Goal: Use online tool/utility: Utilize a website feature to perform a specific function

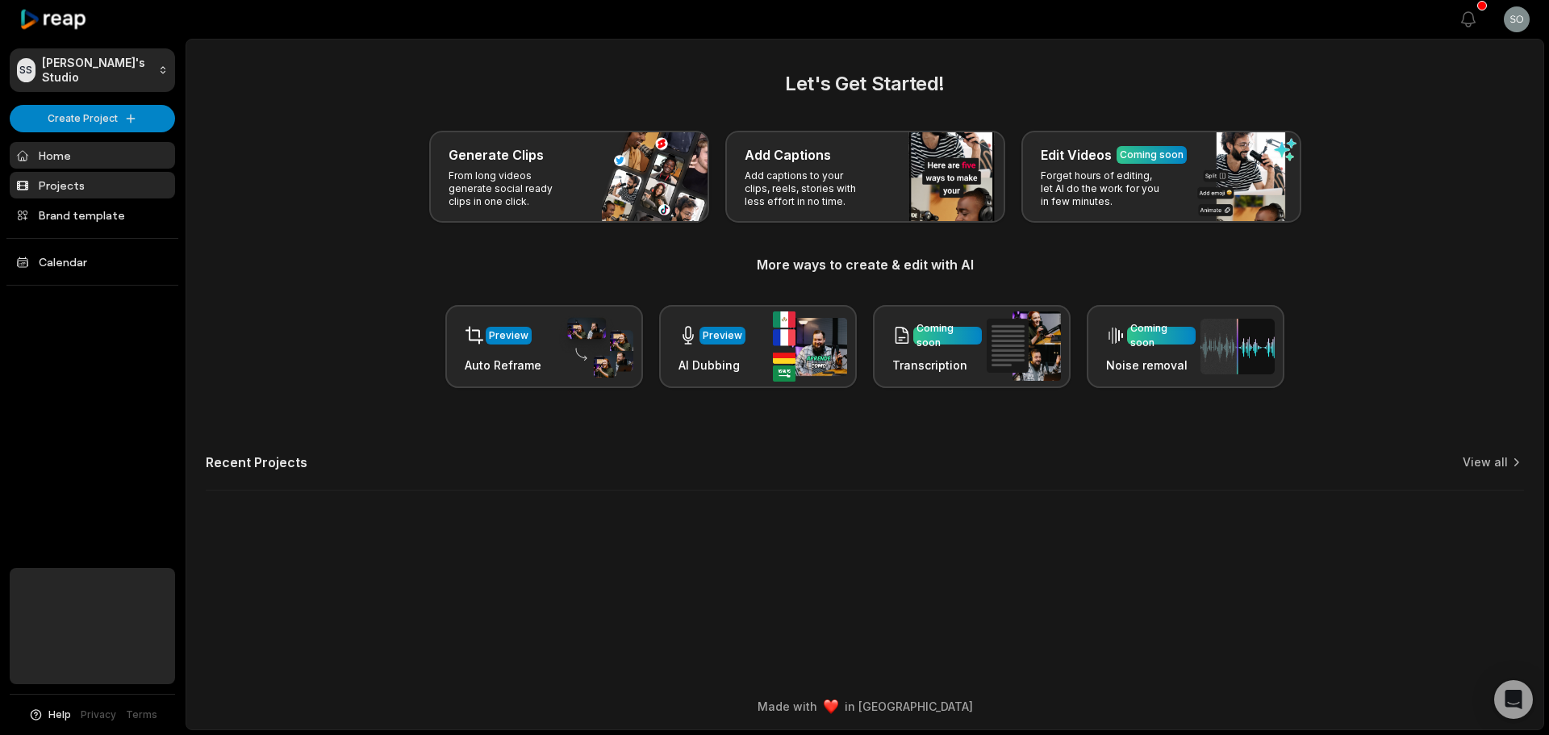
click at [57, 186] on link "Projects" at bounding box center [92, 185] width 165 height 27
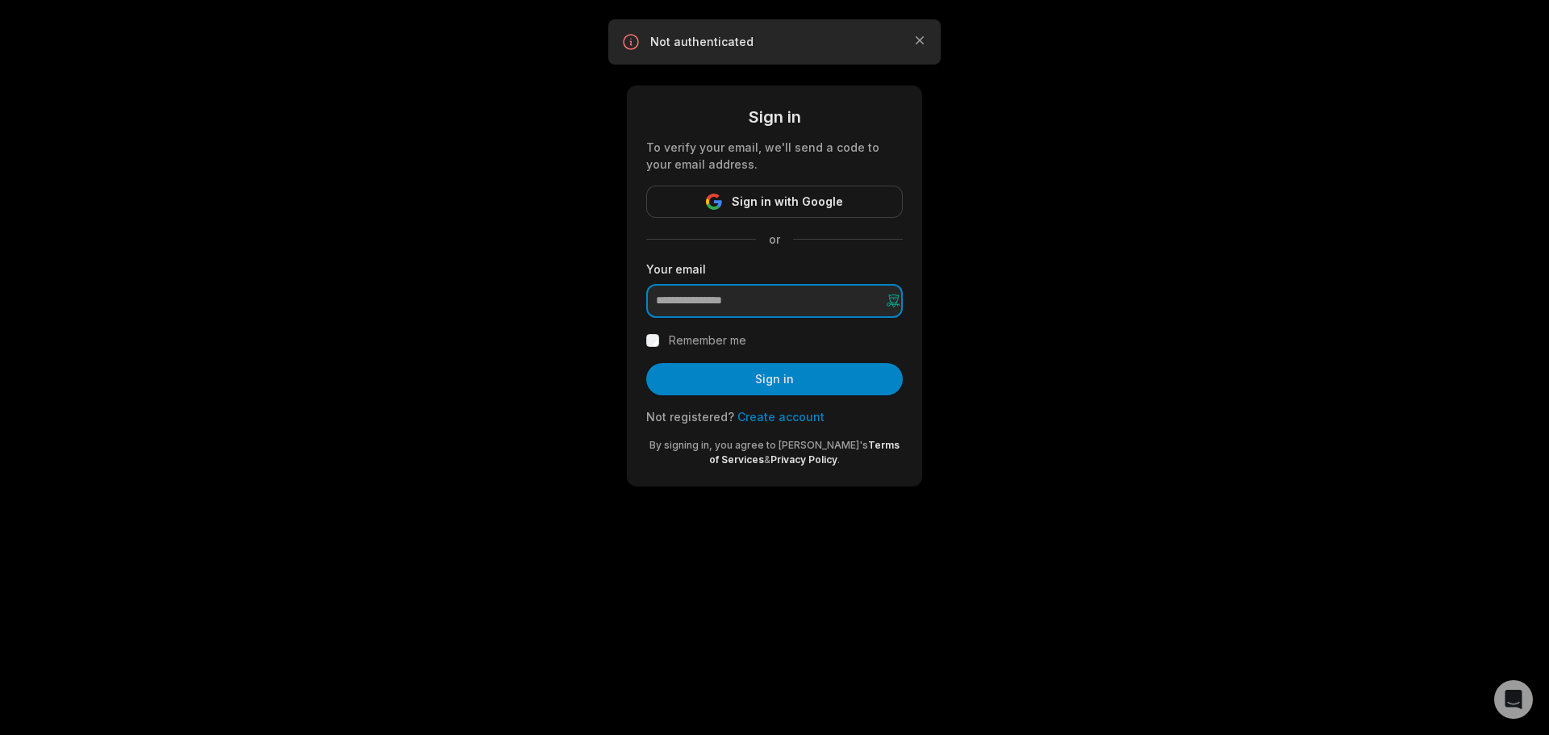
click at [699, 292] on input "email" at bounding box center [774, 301] width 257 height 34
drag, startPoint x: 771, startPoint y: 304, endPoint x: 641, endPoint y: 305, distance: 130.7
click at [641, 305] on div "Sign in To verify your email, we'll send a code to your email address. Sign in …" at bounding box center [774, 286] width 295 height 401
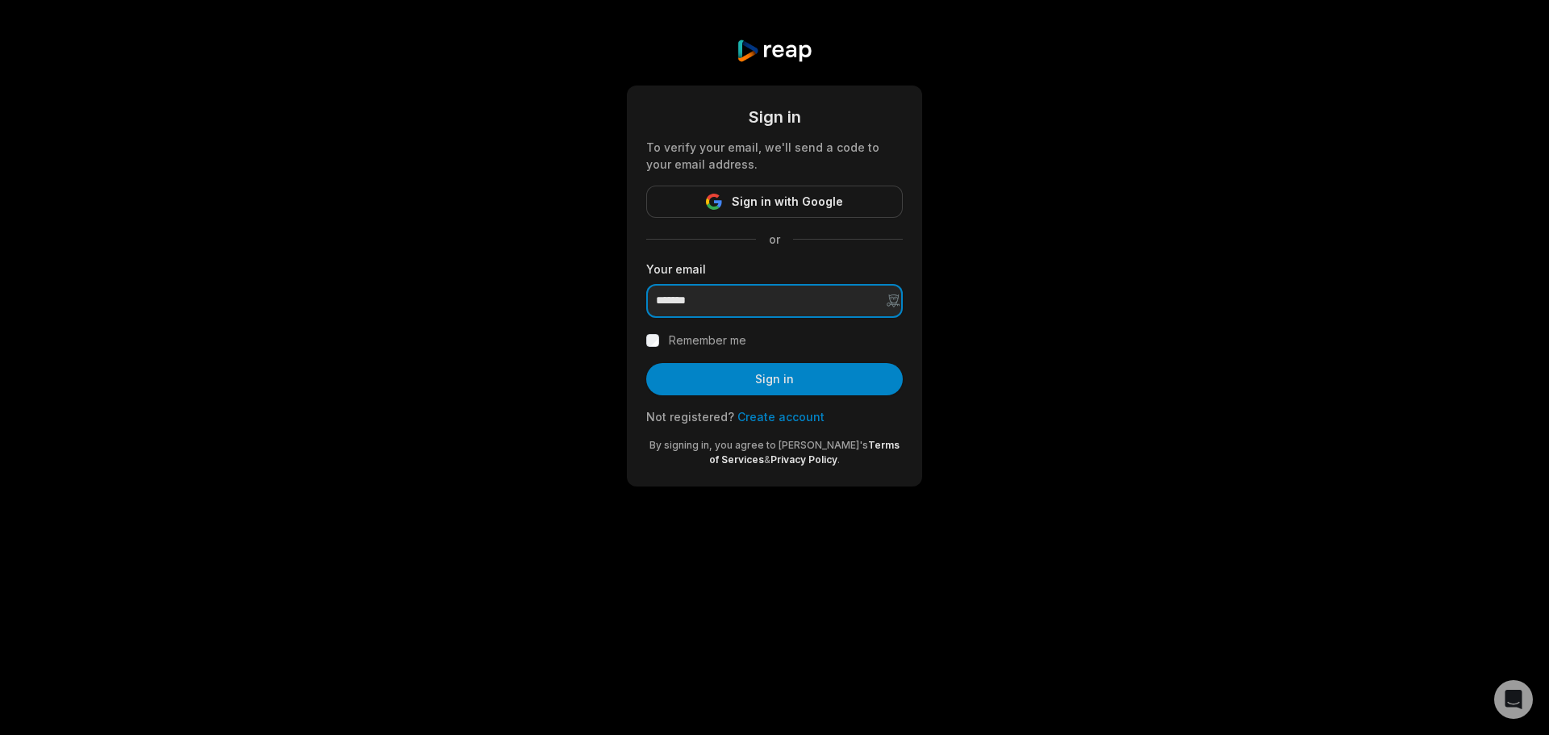
type input "**********"
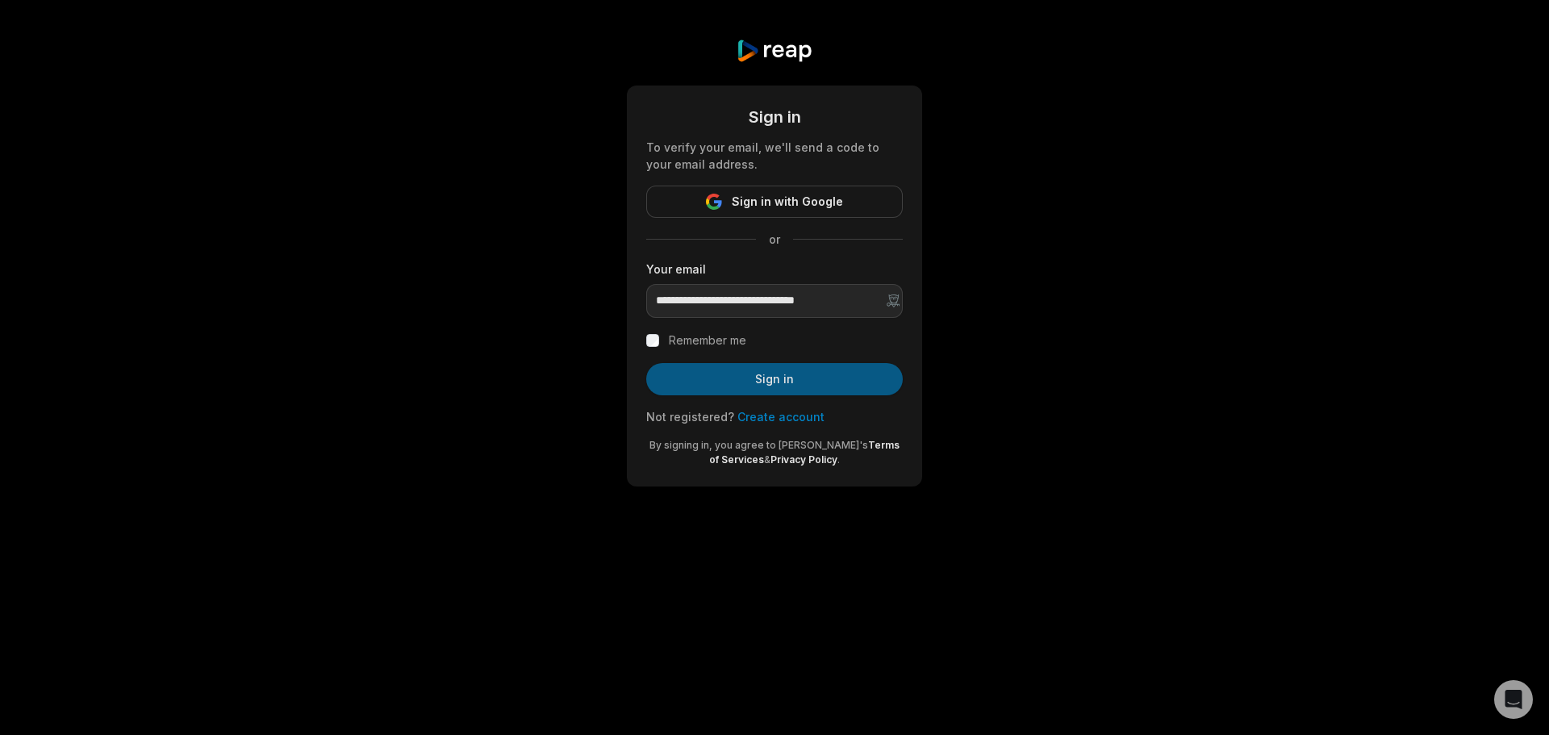
click at [750, 372] on button "Sign in" at bounding box center [774, 379] width 257 height 32
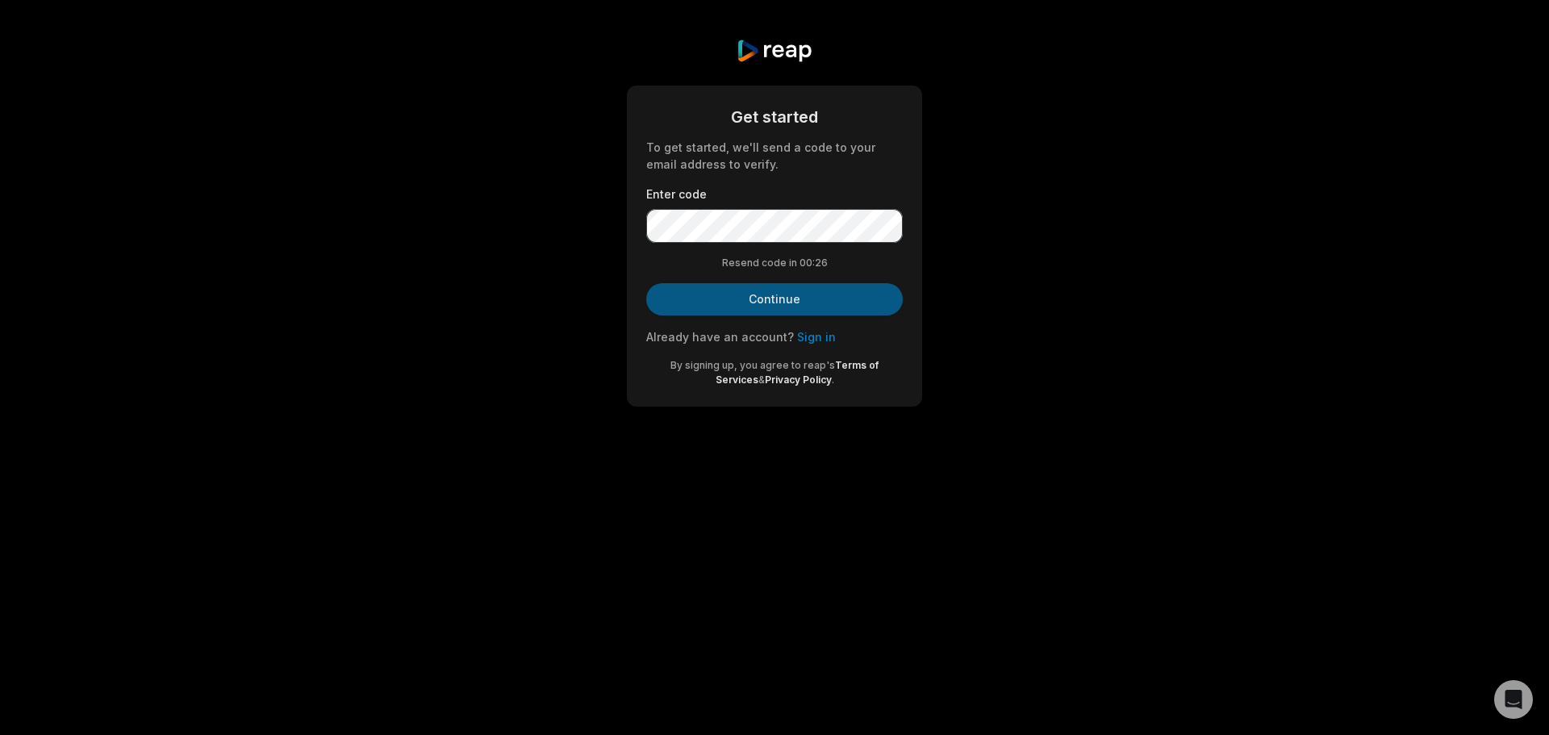
click at [752, 299] on button "Continue" at bounding box center [774, 299] width 257 height 32
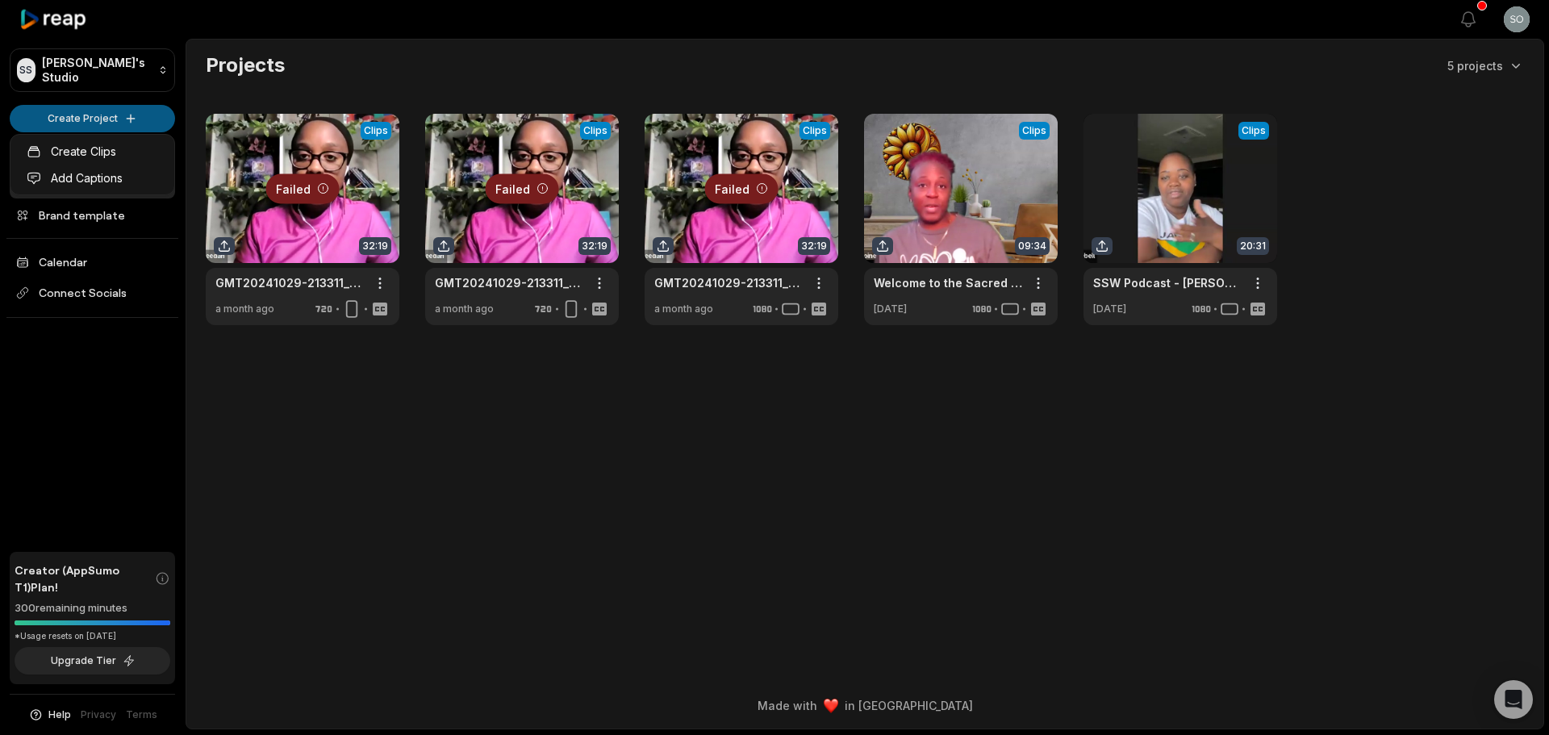
click at [74, 123] on html "SS Sophia's Studio Create Project Home Projects Brand template Calendar Connect…" at bounding box center [774, 367] width 1549 height 735
click at [121, 154] on link "Create Clips" at bounding box center [92, 151] width 157 height 27
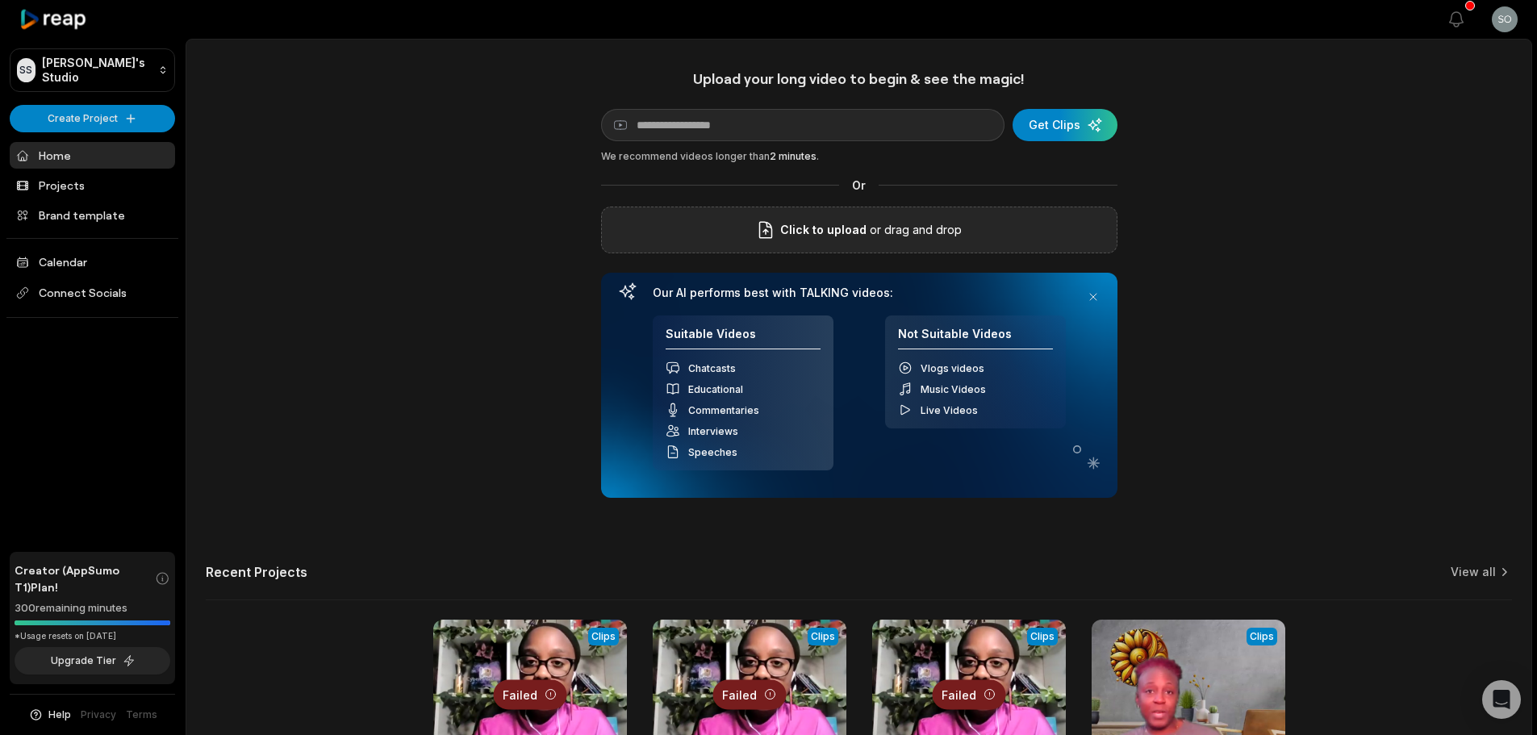
click at [835, 223] on span "Click to upload" at bounding box center [823, 229] width 86 height 19
click at [0, 0] on input "Click to upload" at bounding box center [0, 0] width 0 height 0
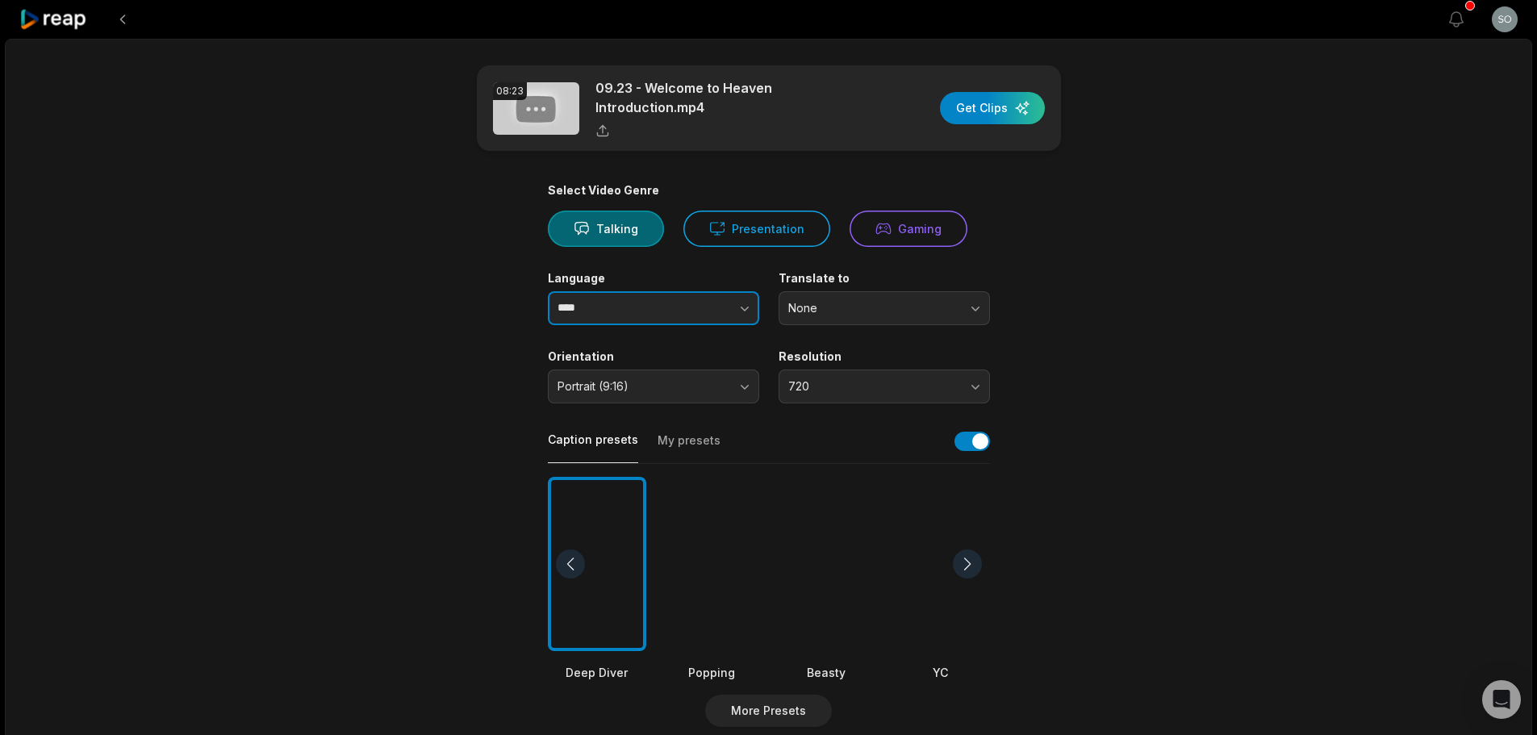
click at [748, 306] on icon "button" at bounding box center [745, 308] width 16 height 16
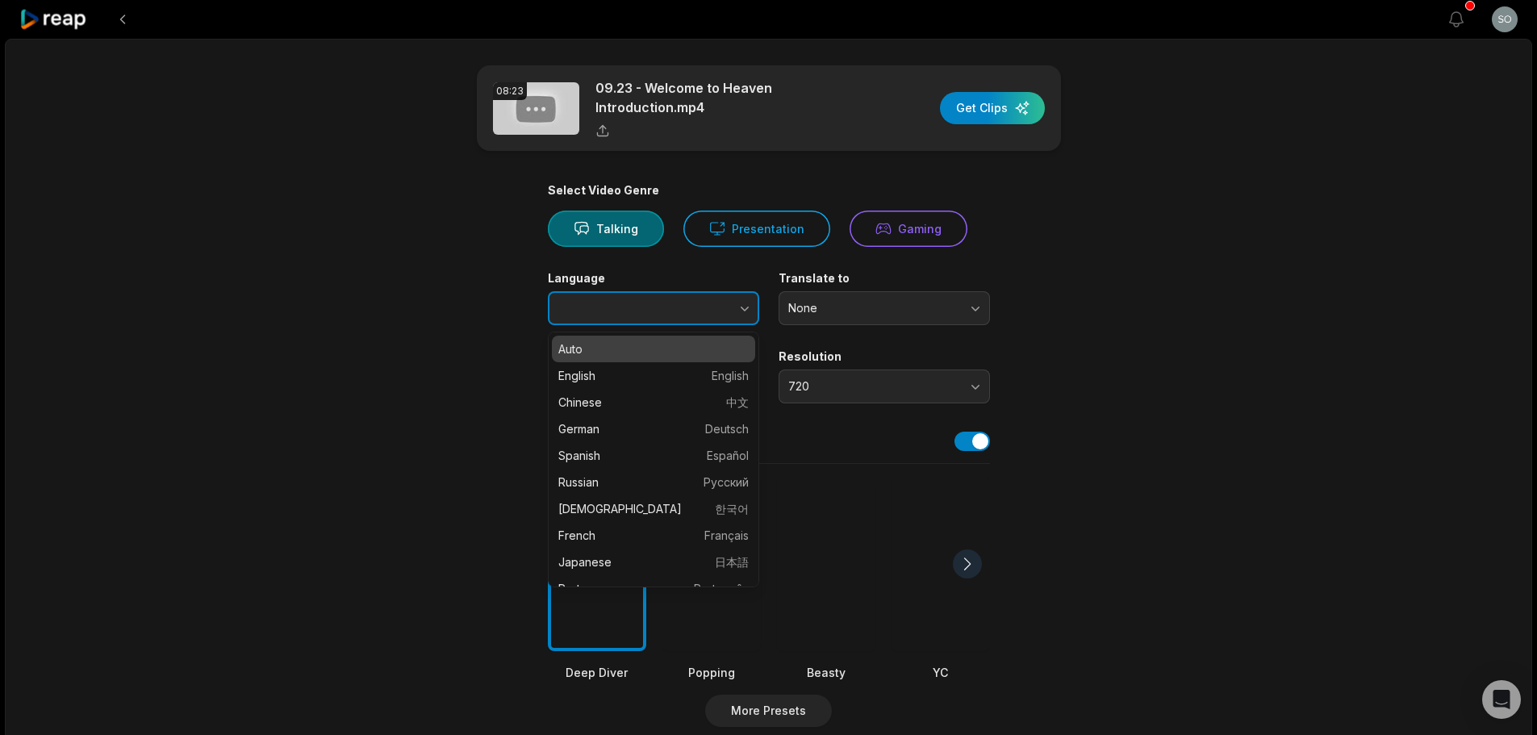
type input "****"
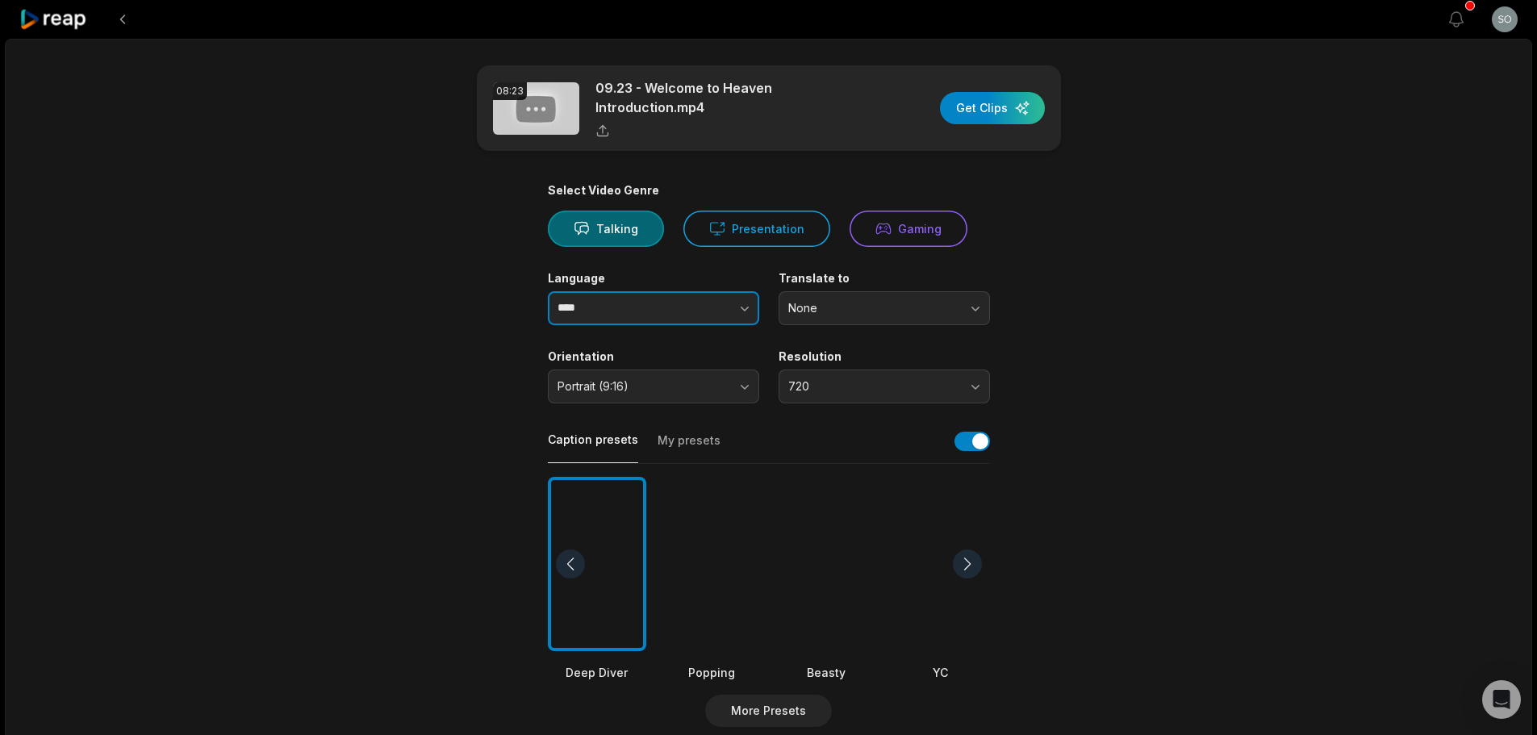
click at [748, 306] on icon "button" at bounding box center [745, 308] width 16 height 16
click at [736, 384] on button "Portrait (9:16)" at bounding box center [653, 387] width 211 height 34
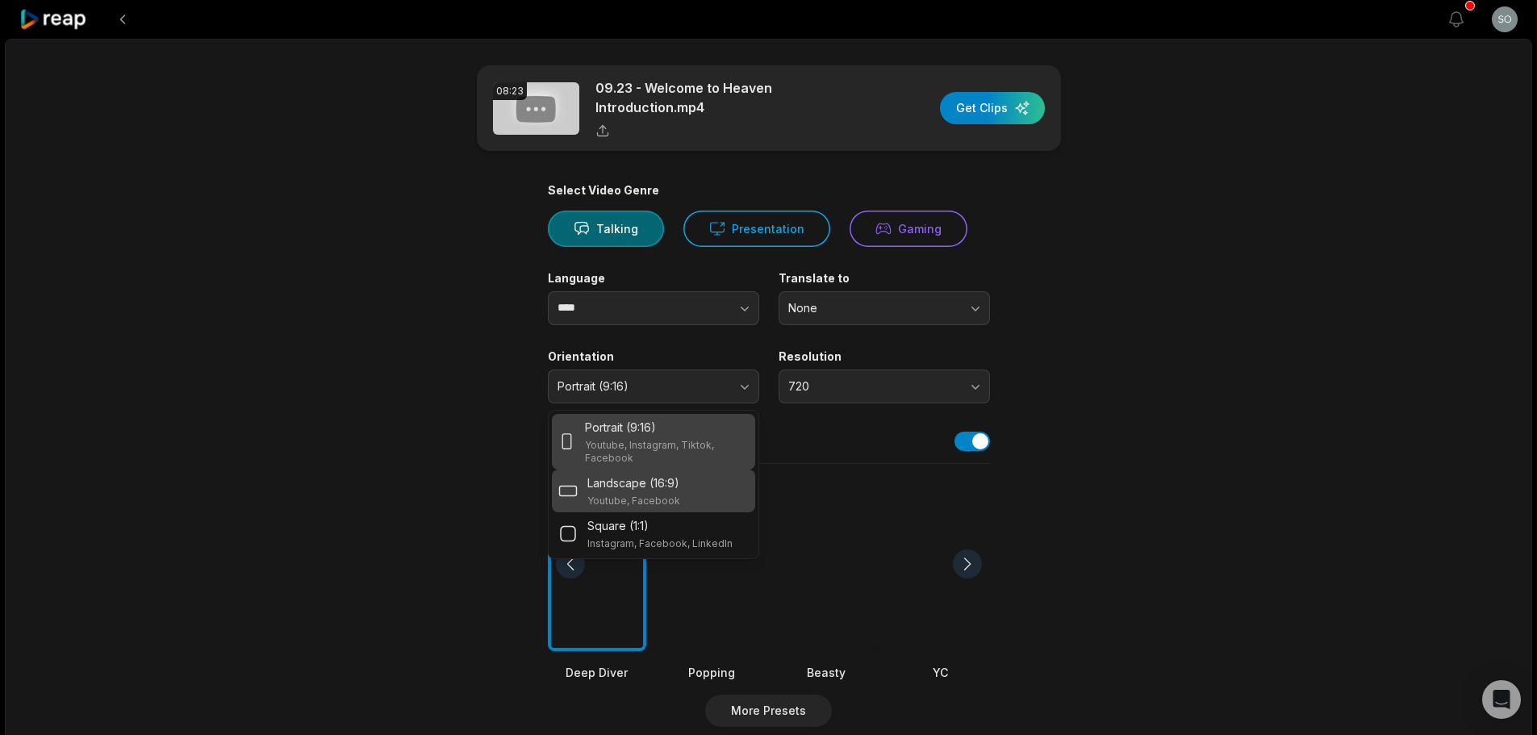
click at [690, 494] on div "Landscape (16:9) Youtube, Facebook" at bounding box center [653, 490] width 190 height 33
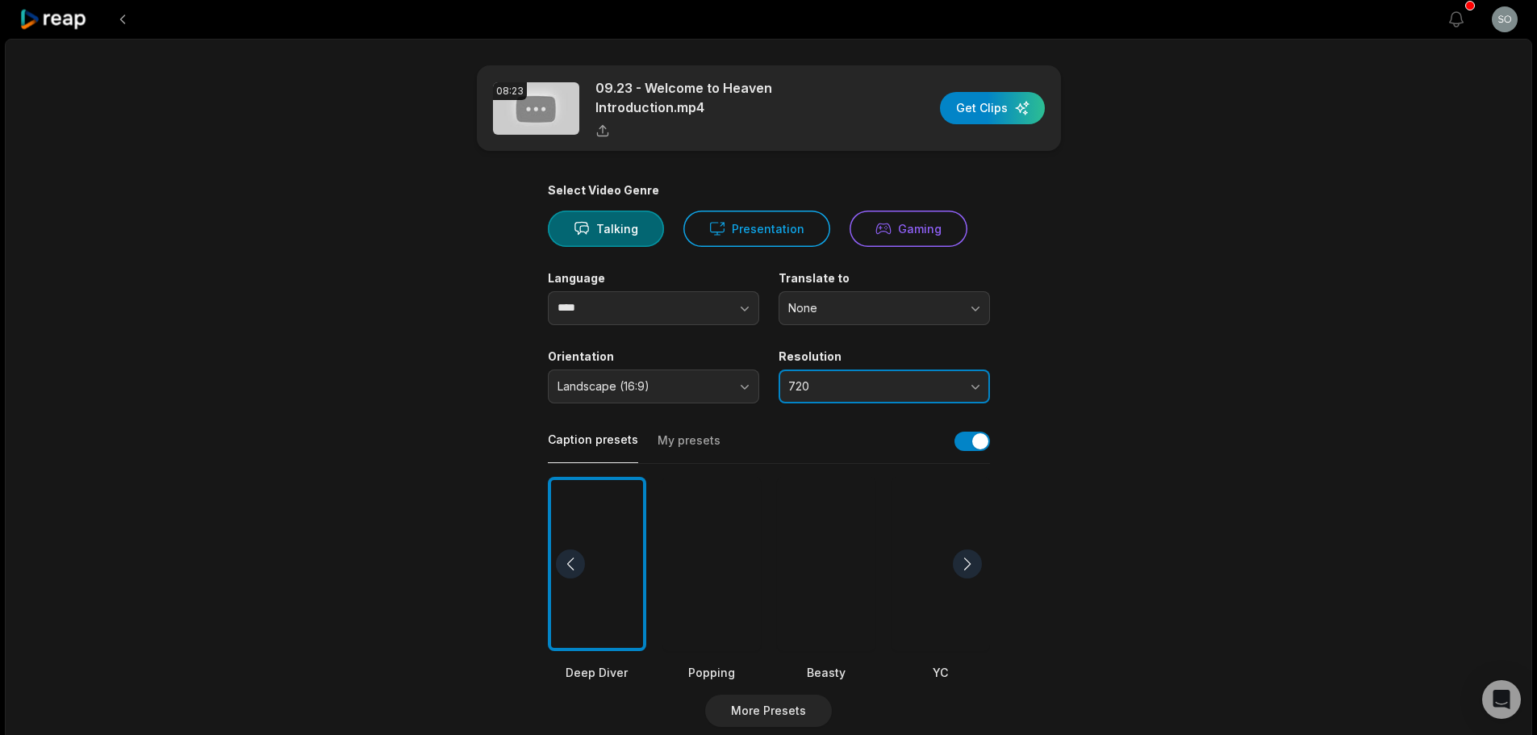
click at [972, 382] on button "720" at bounding box center [884, 387] width 211 height 34
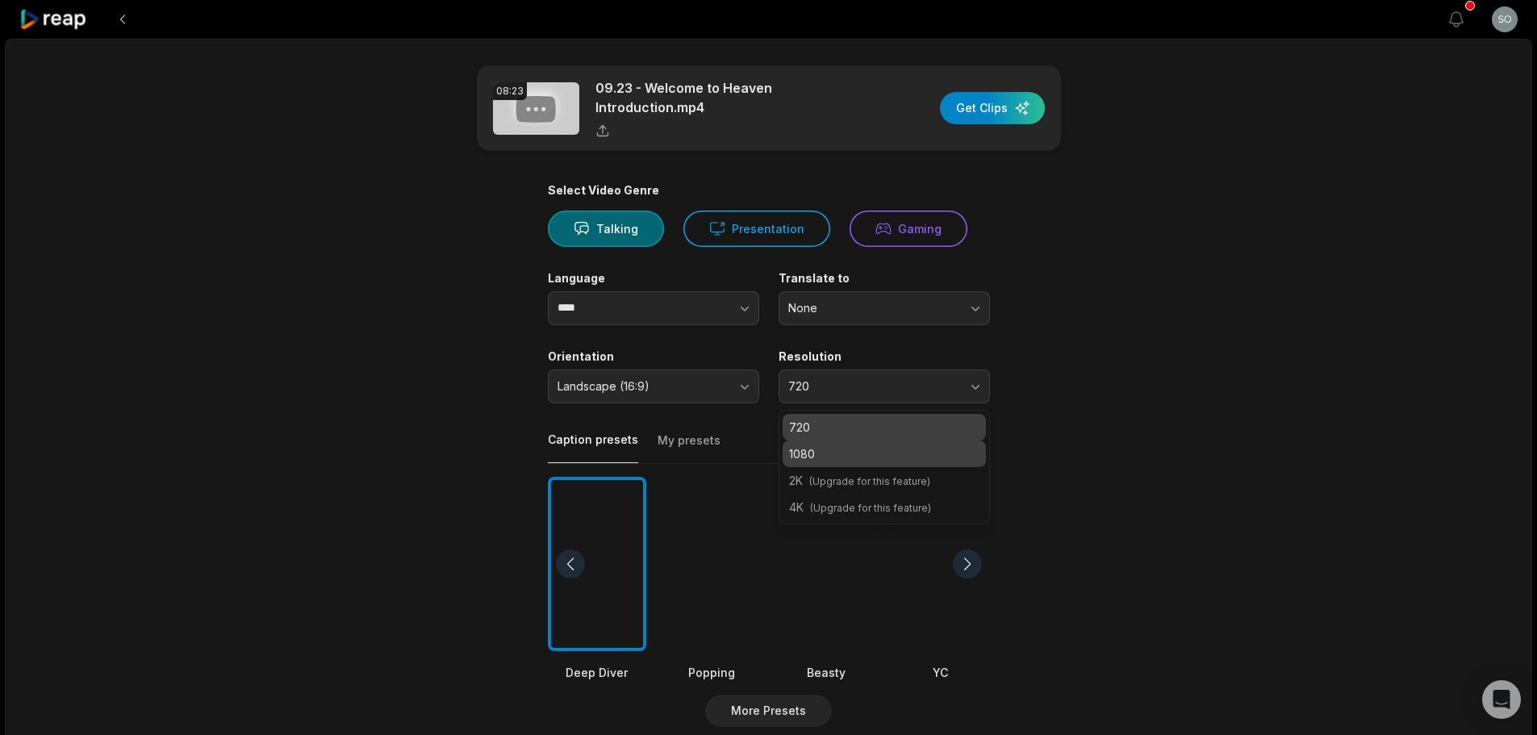
click at [921, 445] on p "1080" at bounding box center [884, 453] width 190 height 17
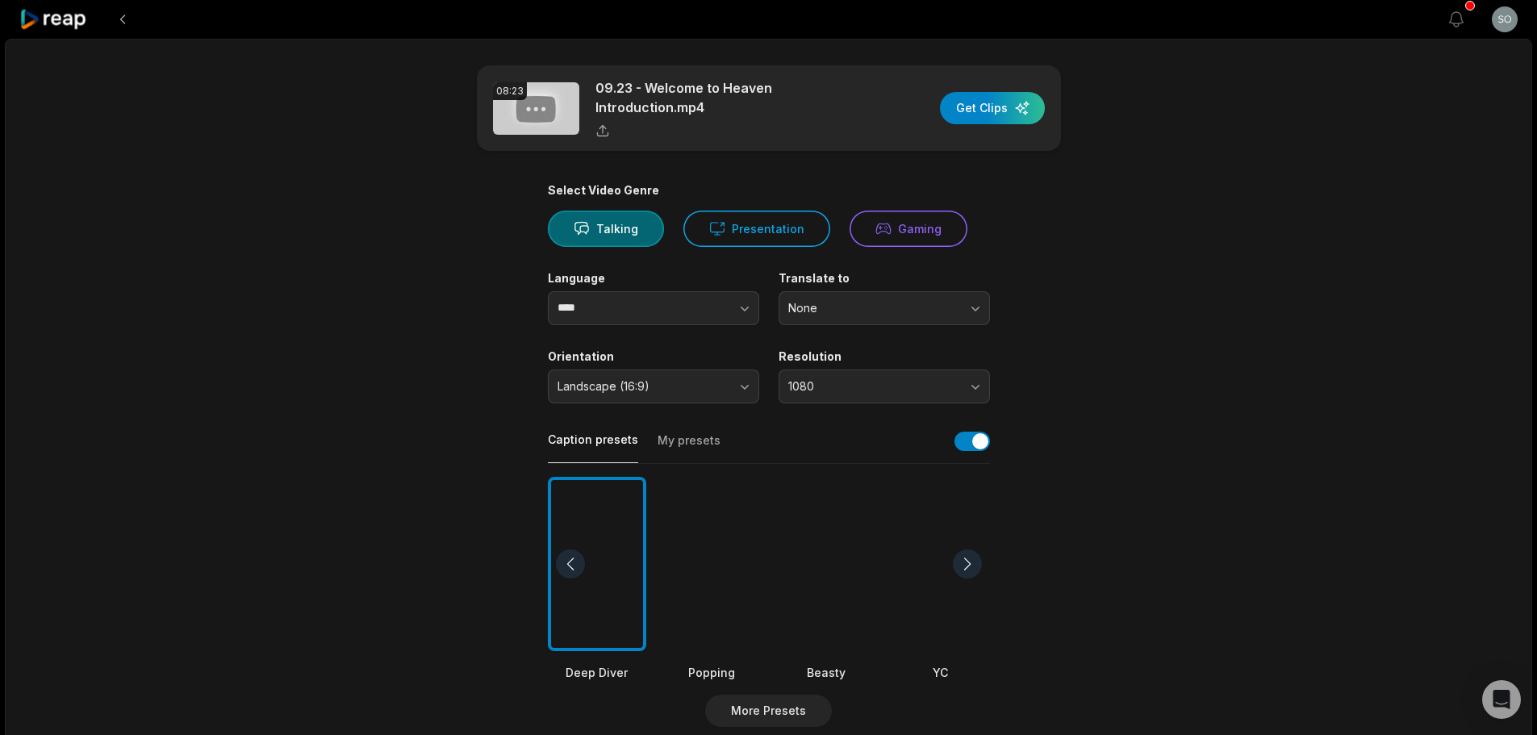
click at [1040, 424] on main "08:23 09.23 - Welcome to Heaven Introduction.mp4 Get Clips Select Video Genre T…" at bounding box center [768, 559] width 781 height 988
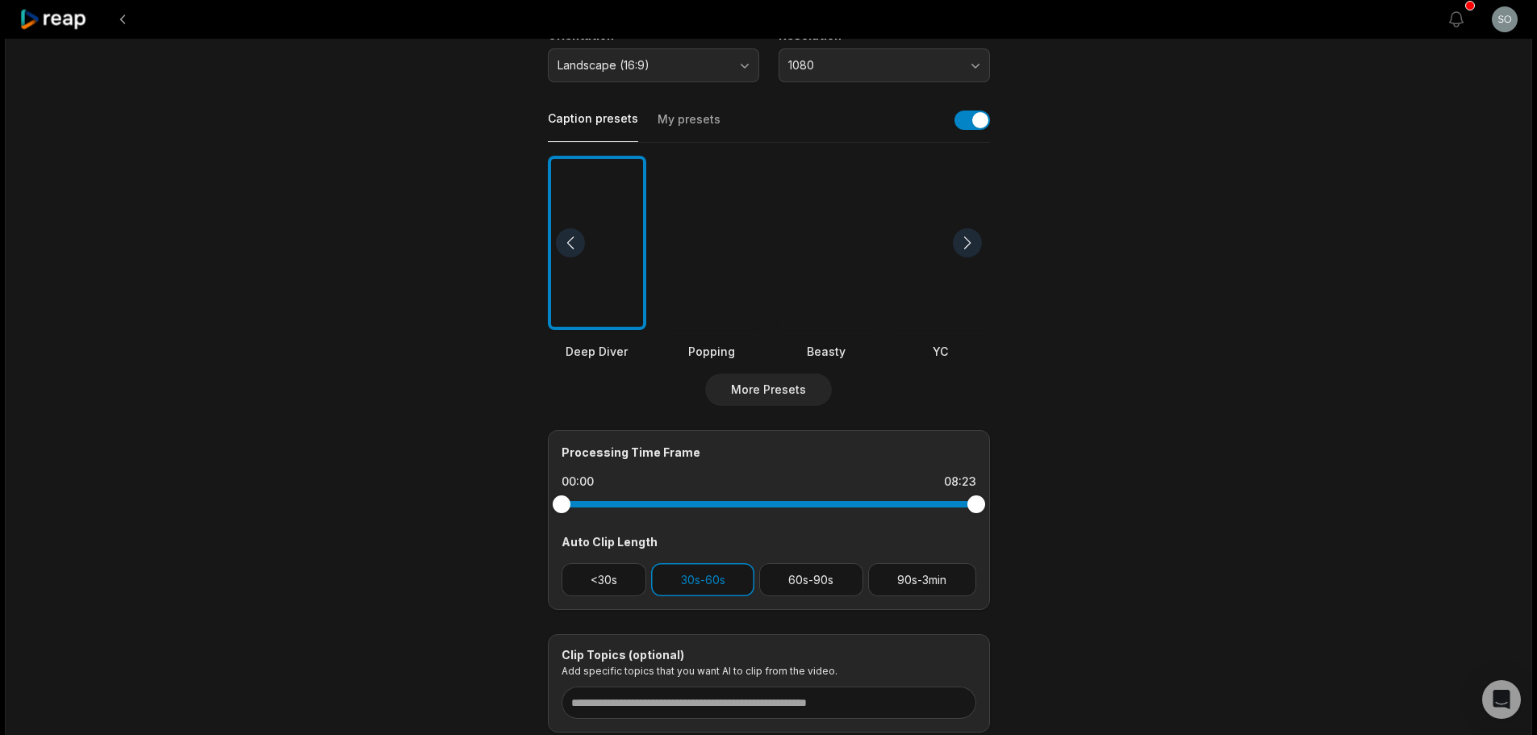
scroll to position [323, 0]
click at [721, 343] on div "Popping" at bounding box center [711, 349] width 98 height 17
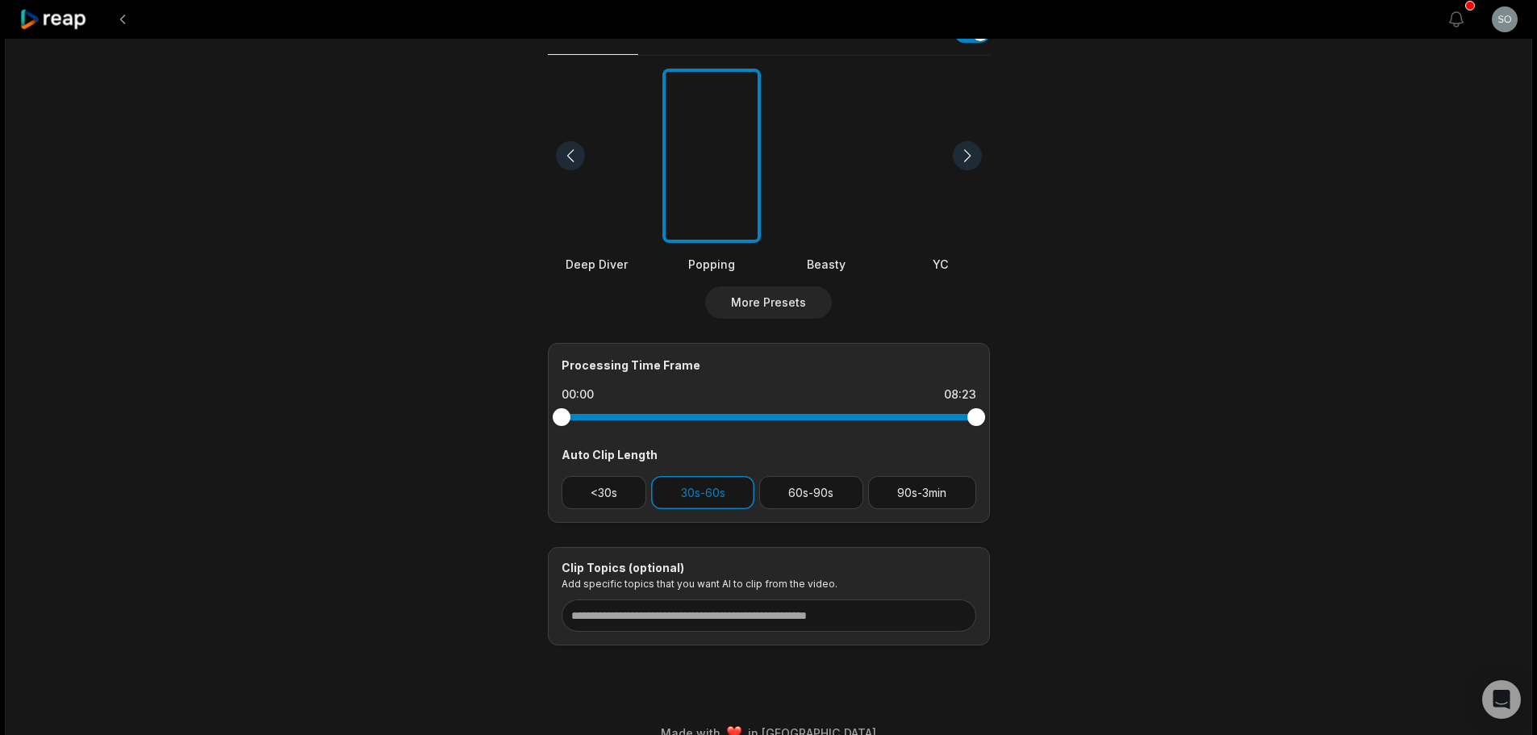
scroll to position [435, 0]
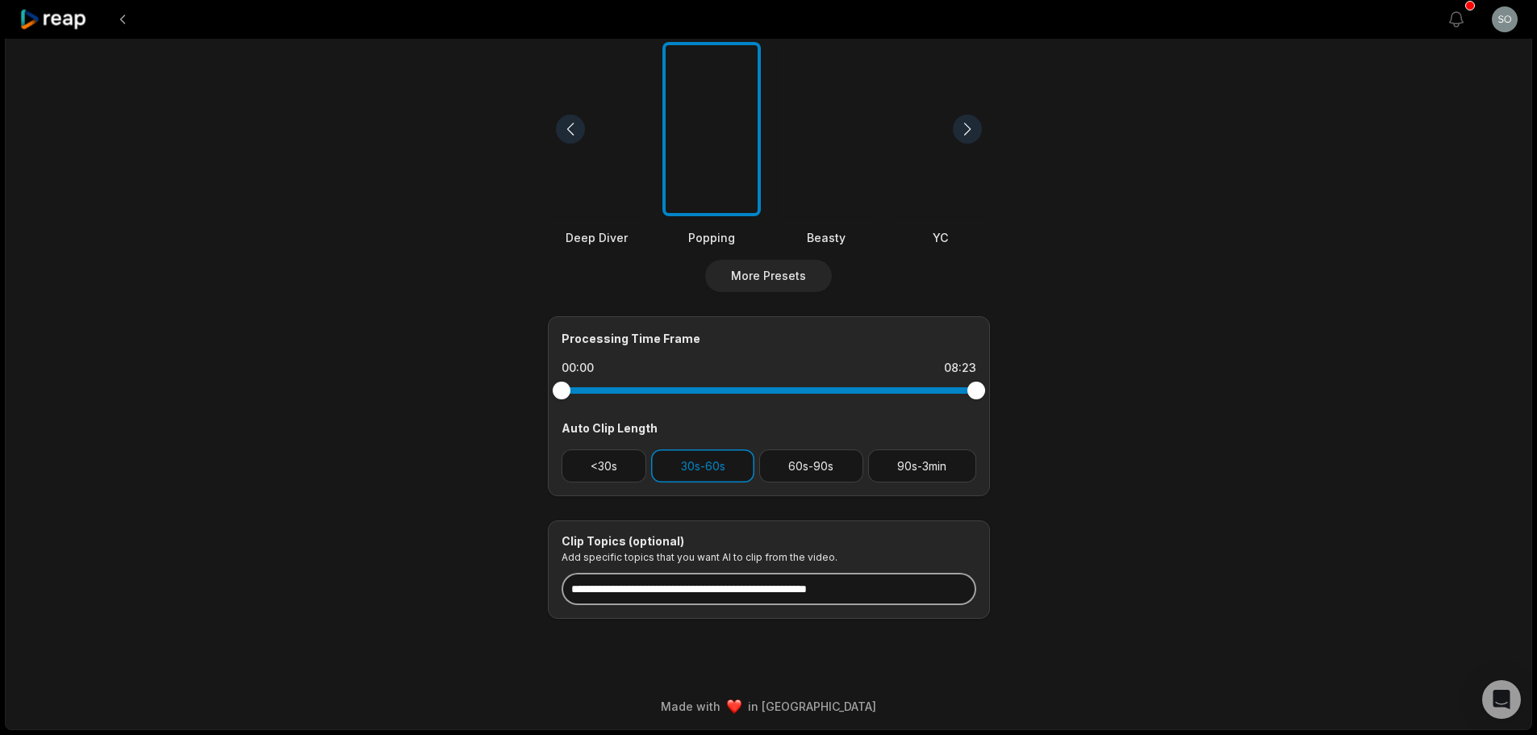
click at [756, 599] on input at bounding box center [769, 589] width 415 height 32
click at [1066, 573] on main "08:23 09.23 - Welcome to Heaven Introduction.mp4 Get Clips Select Video Genre T…" at bounding box center [768, 124] width 781 height 988
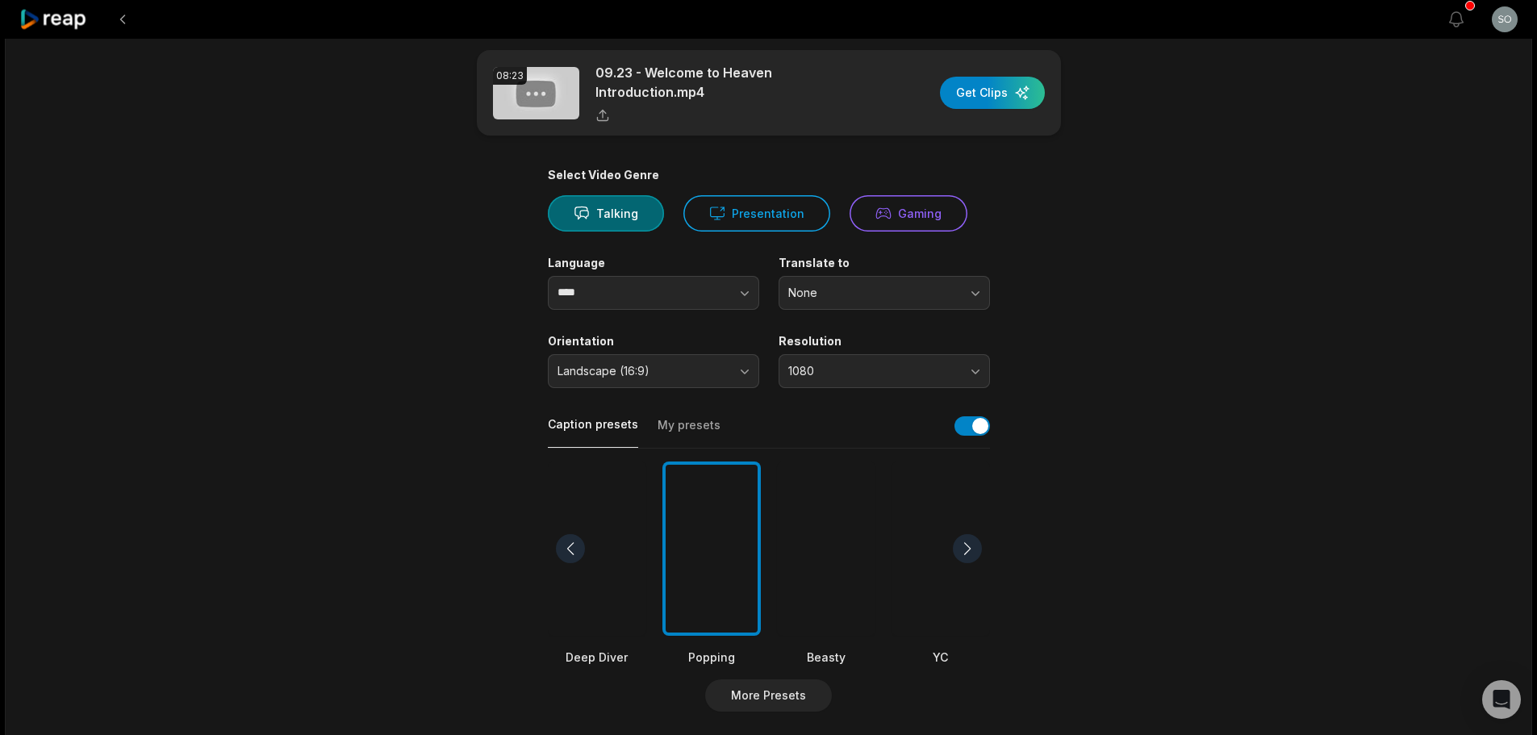
scroll to position [0, 0]
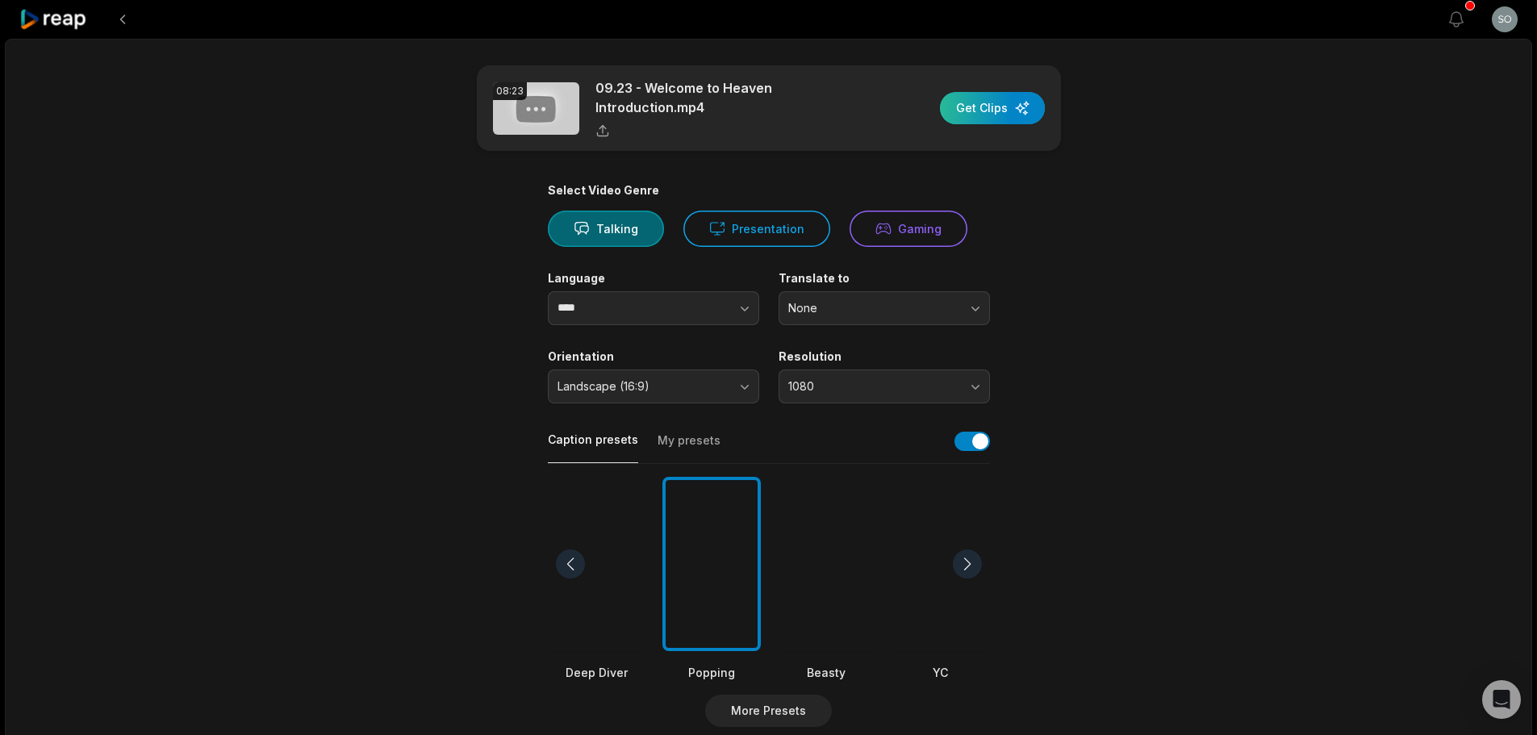
click at [979, 111] on div "button" at bounding box center [992, 108] width 105 height 32
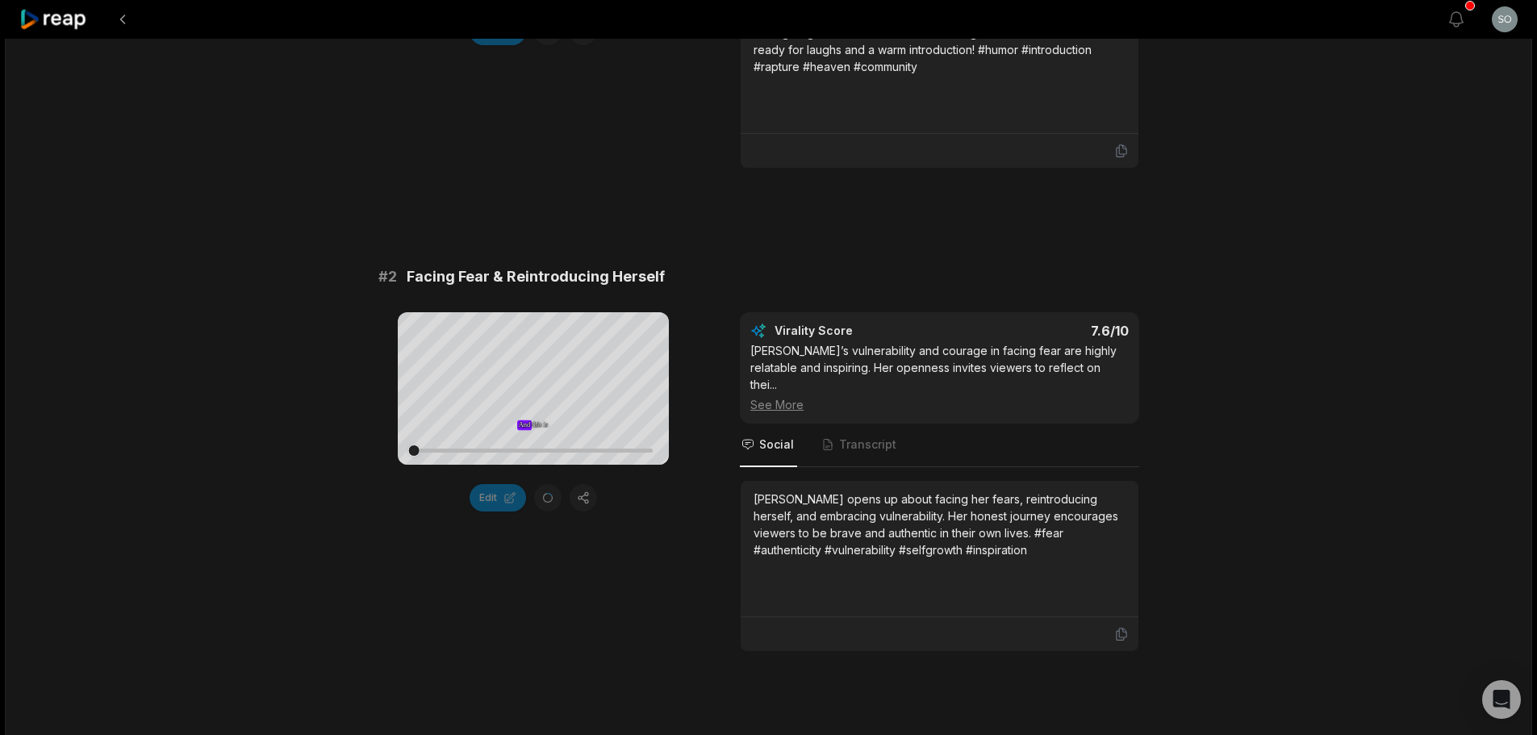
scroll to position [565, 0]
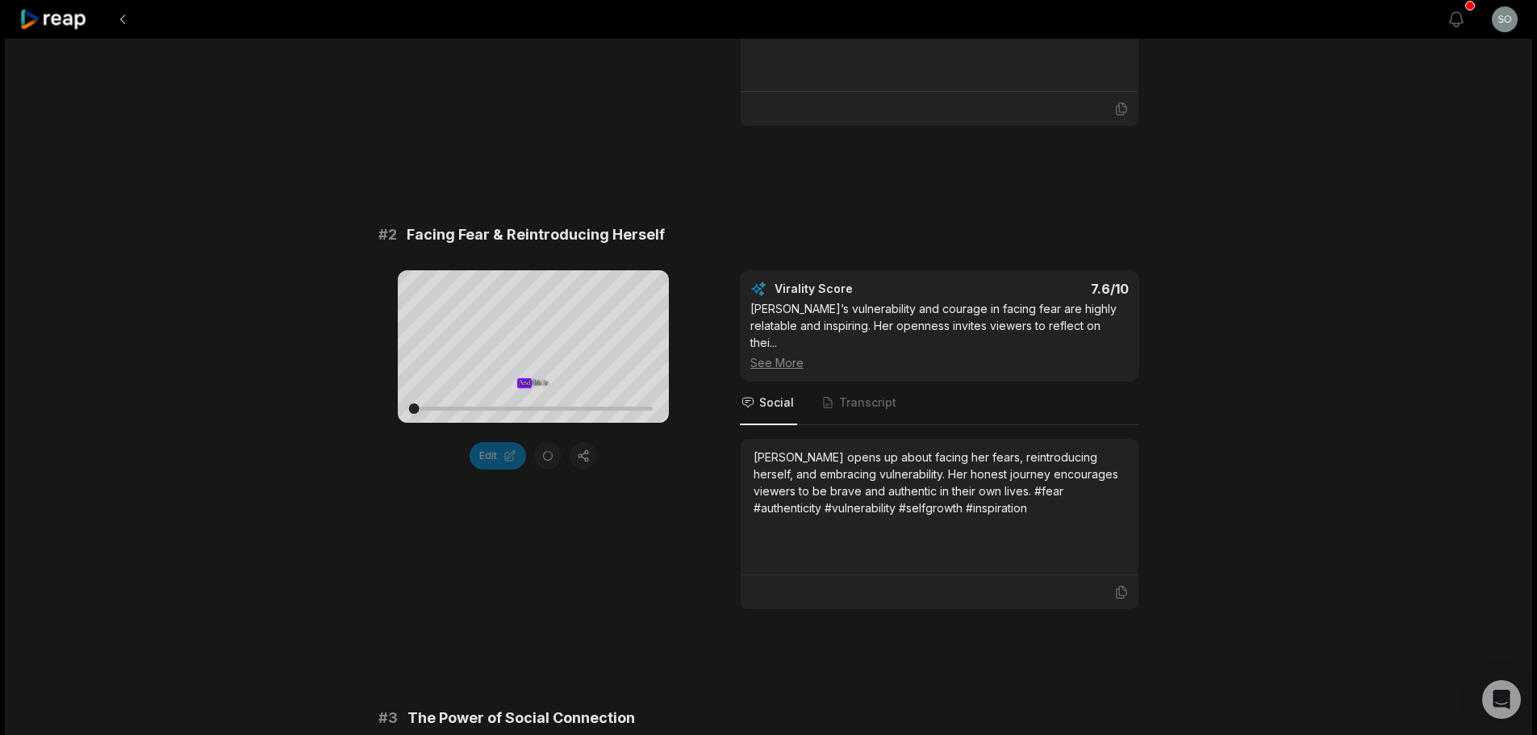
click at [758, 354] on div "See More" at bounding box center [939, 362] width 378 height 17
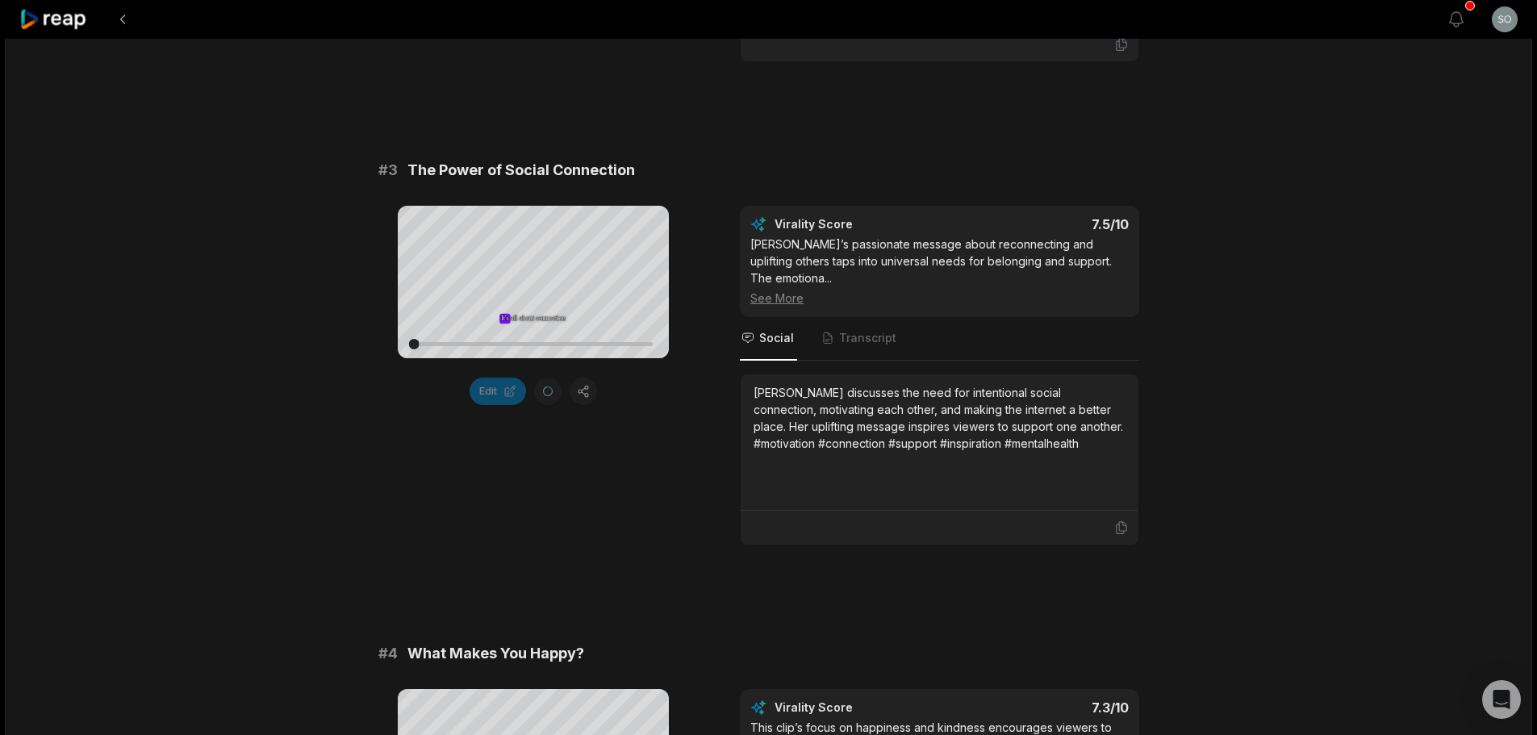
click at [782, 290] on div "See More" at bounding box center [939, 298] width 378 height 17
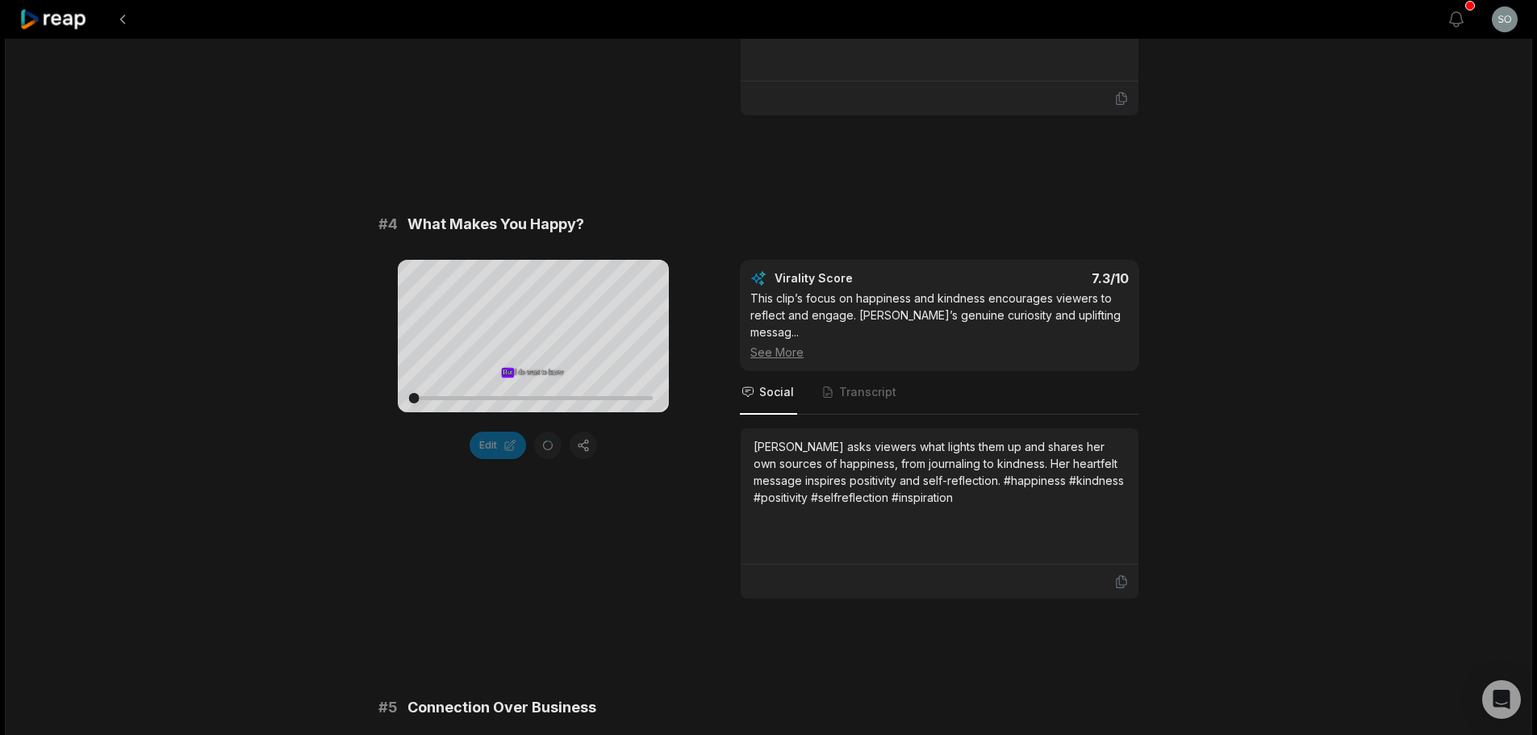
scroll to position [1614, 0]
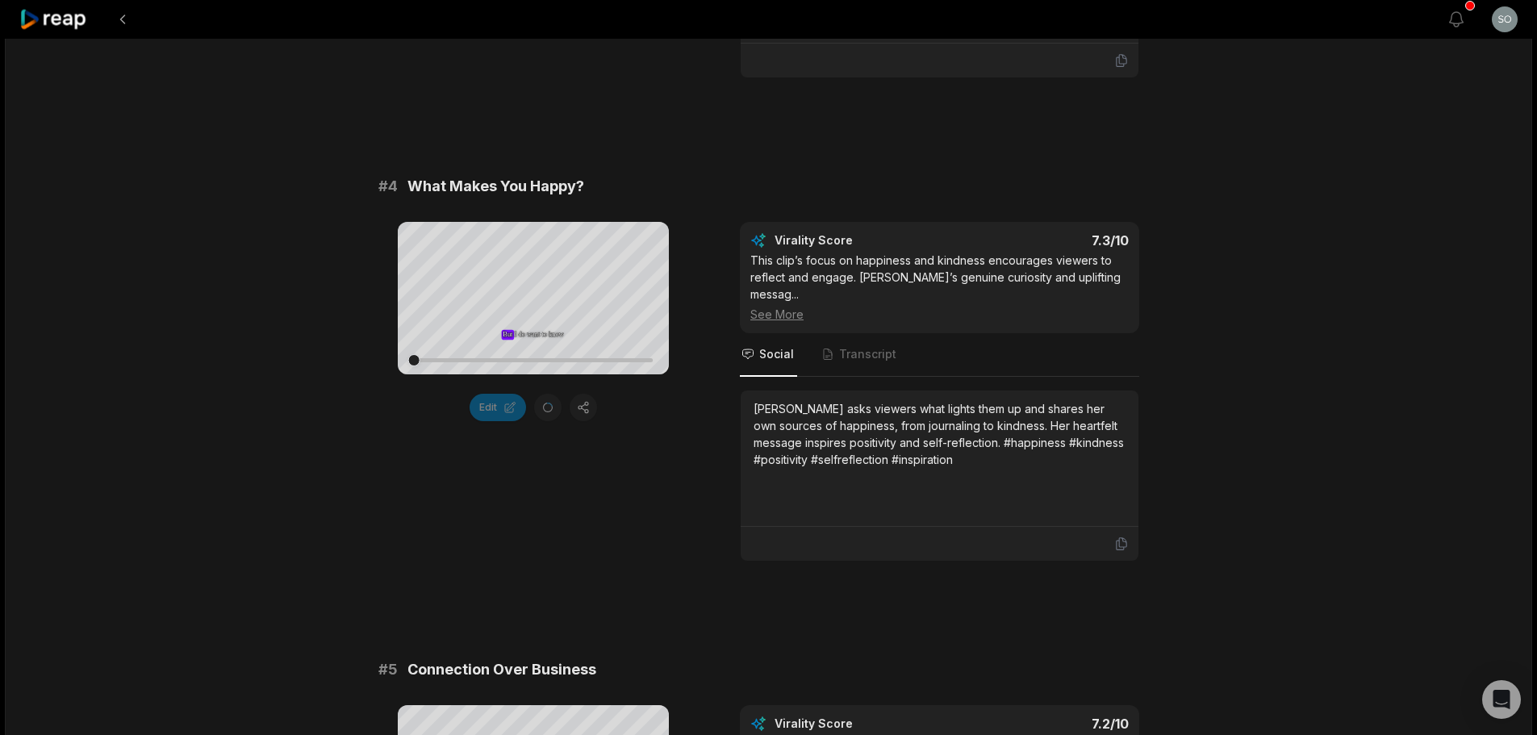
click at [792, 306] on div "See More" at bounding box center [939, 314] width 378 height 17
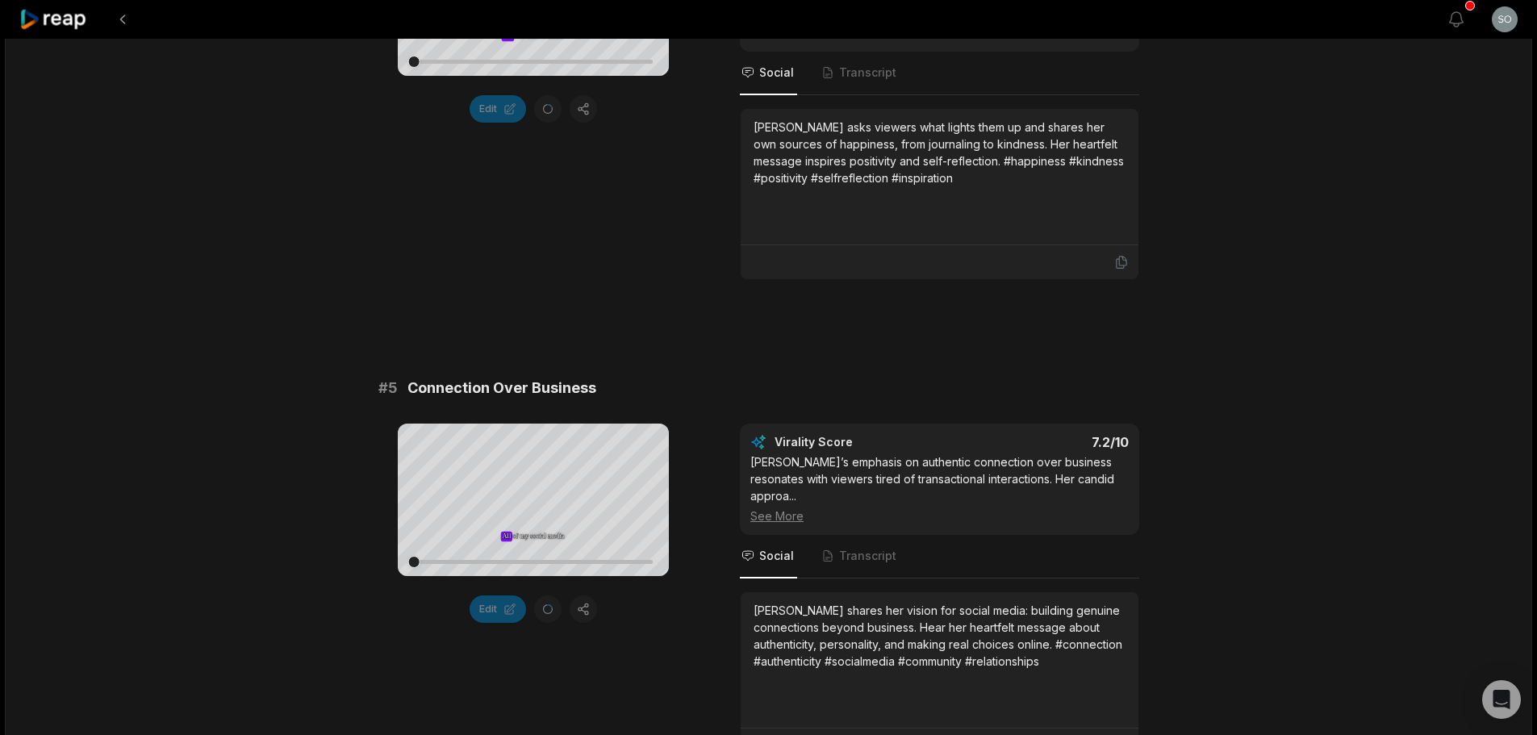
scroll to position [2017, 0]
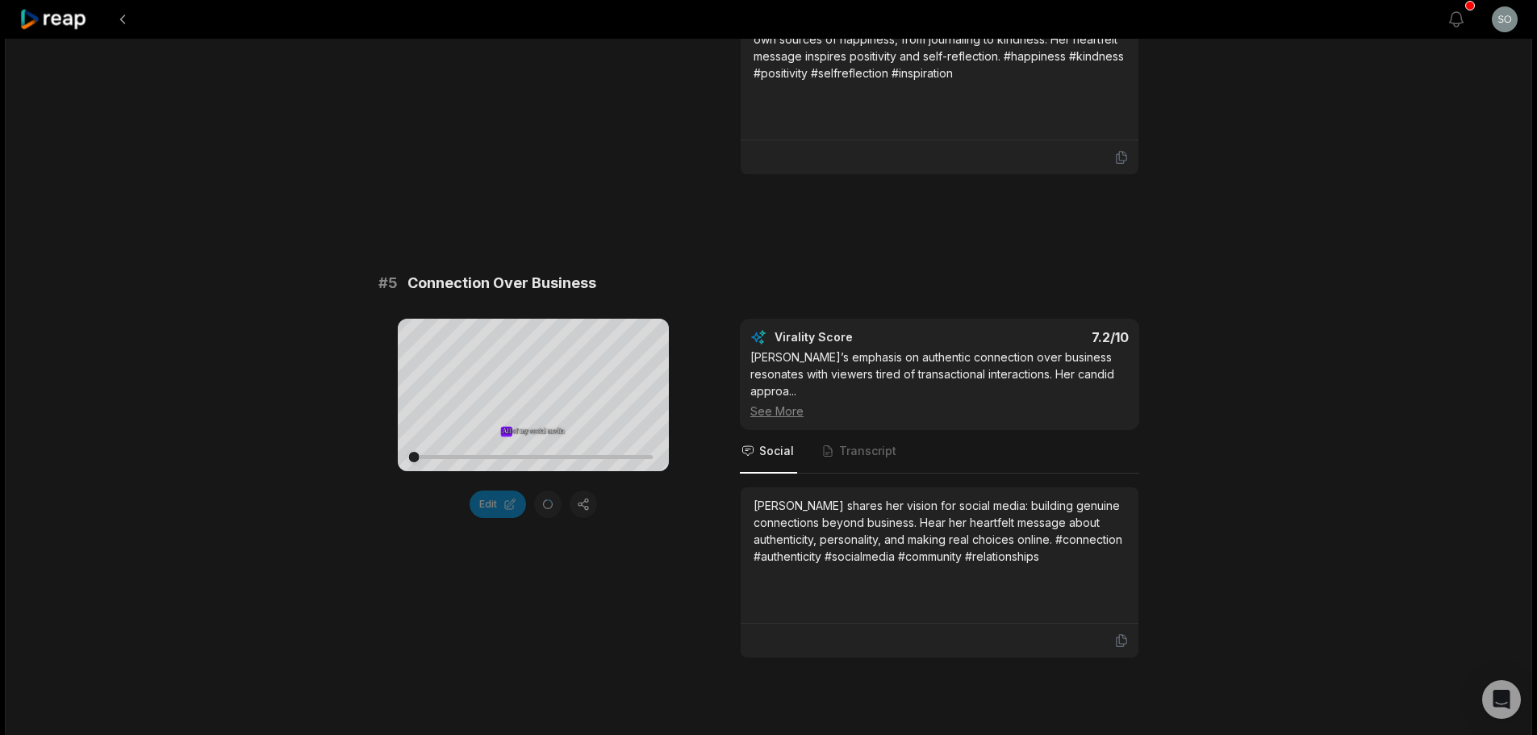
click at [783, 403] on div "See More" at bounding box center [939, 411] width 378 height 17
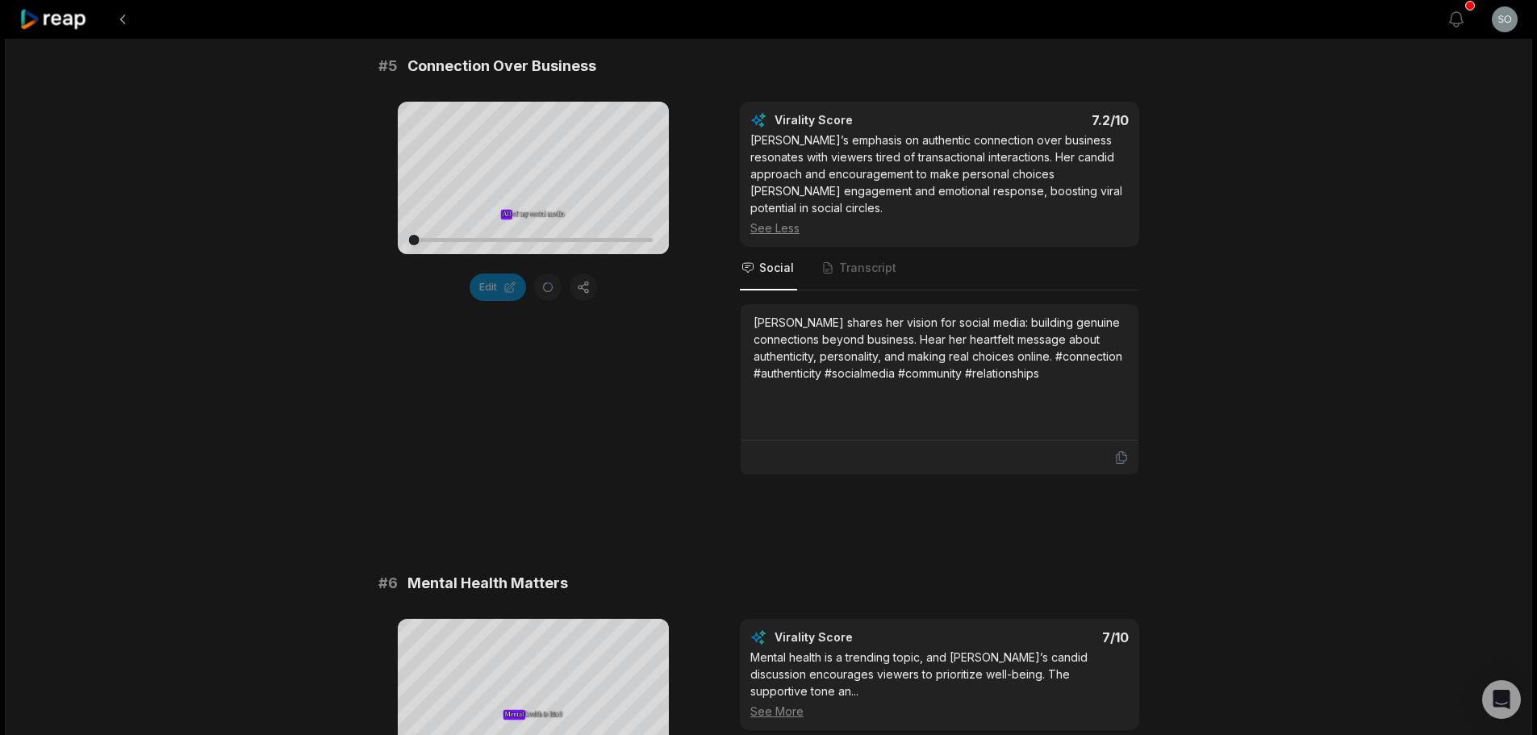
scroll to position [2501, 0]
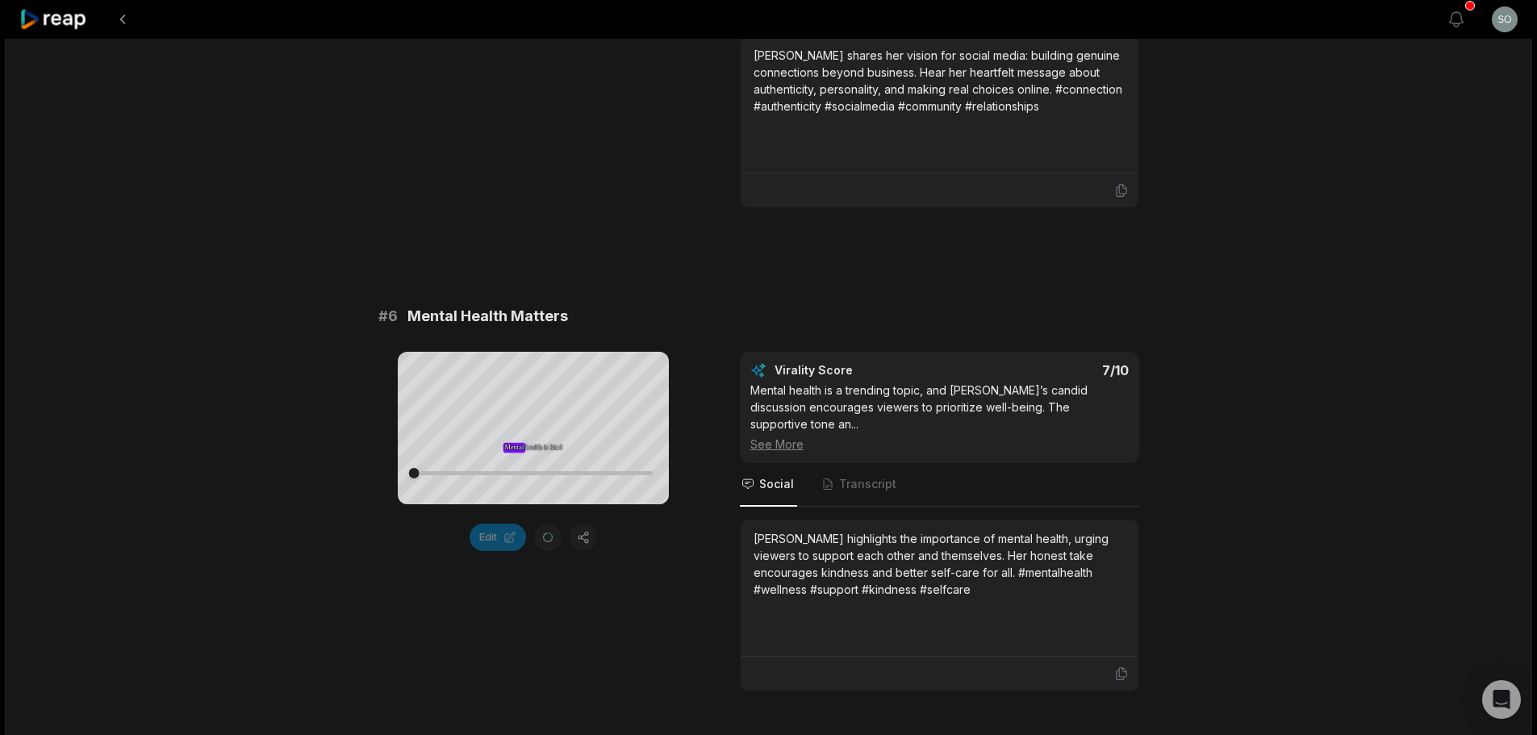
click at [766, 436] on div "See More" at bounding box center [939, 444] width 378 height 17
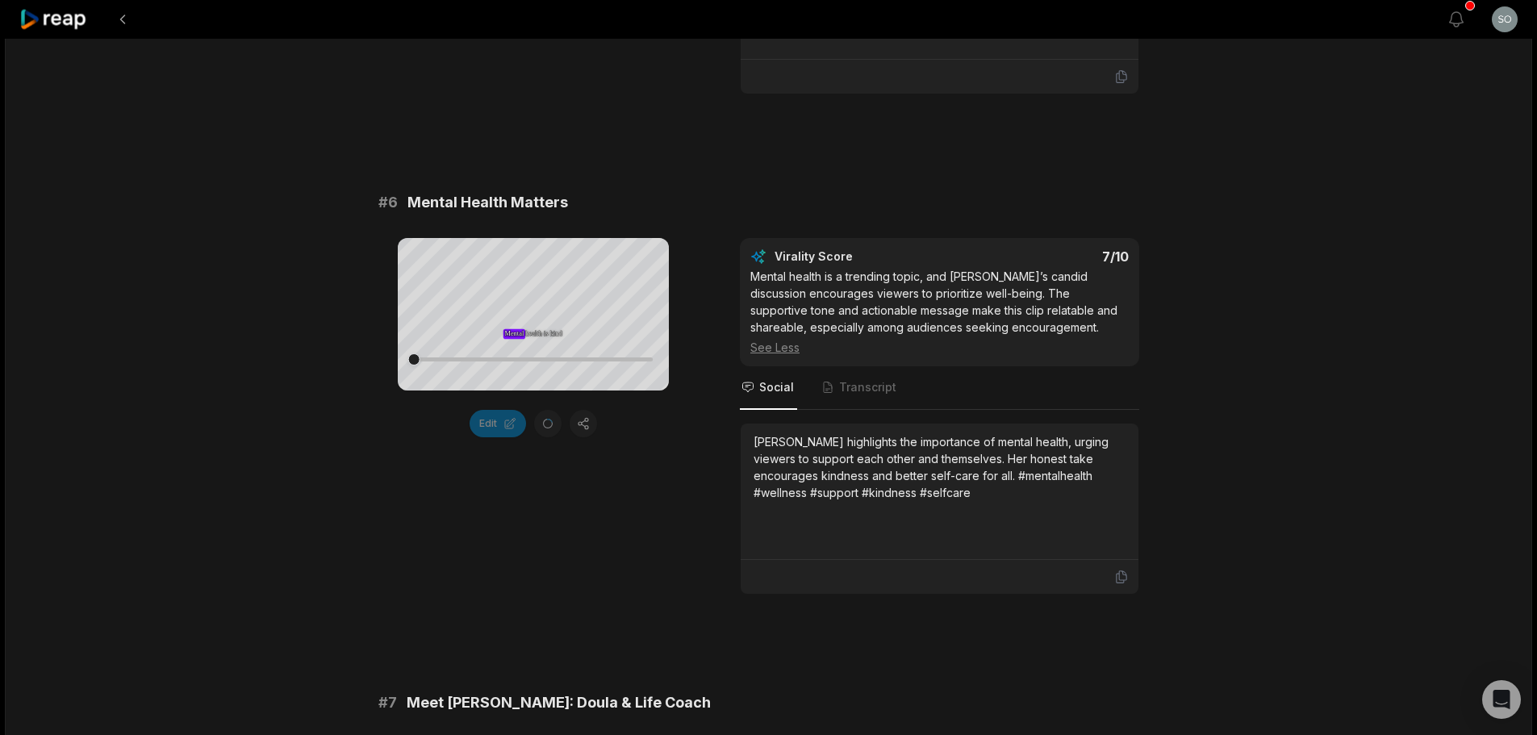
scroll to position [2904, 0]
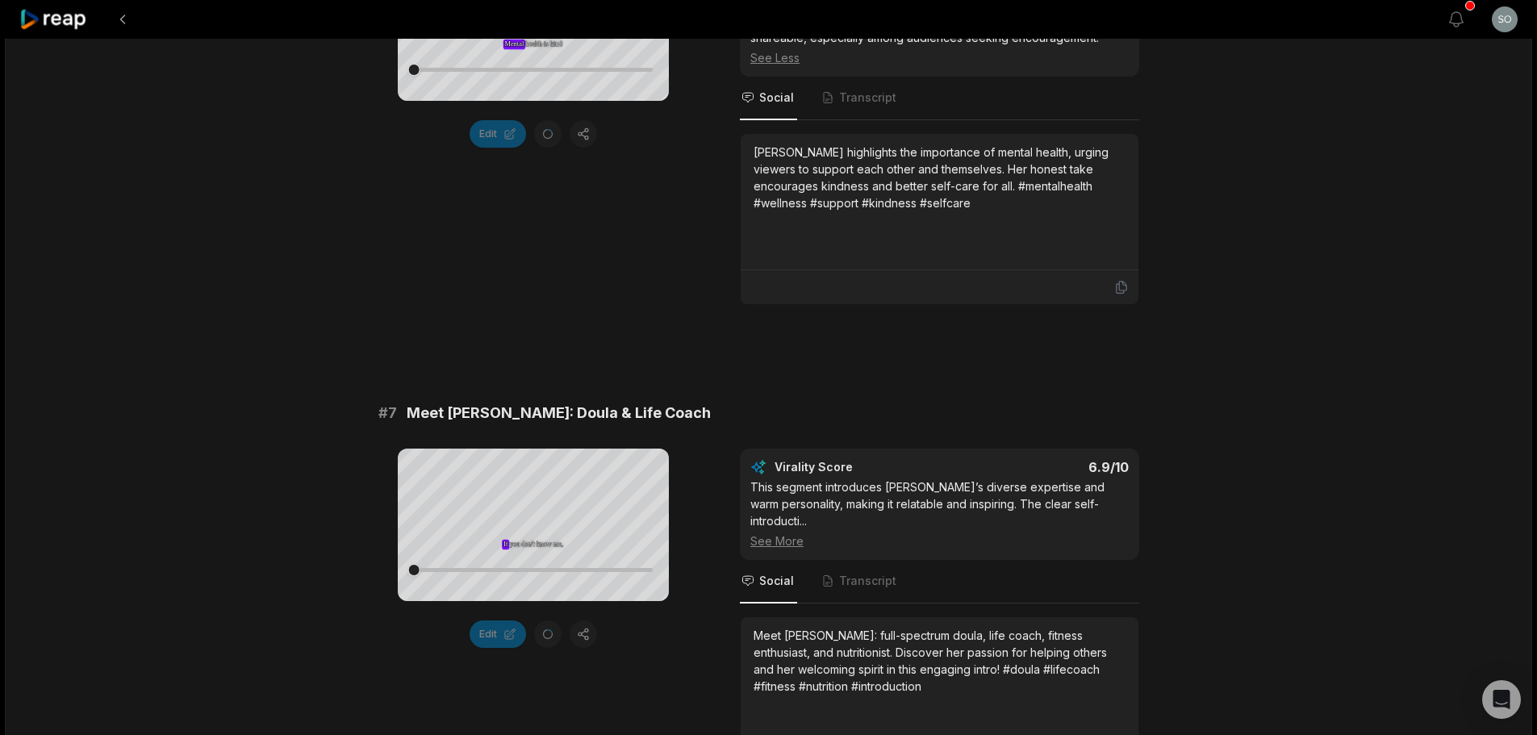
click at [783, 532] on div "See More" at bounding box center [939, 540] width 378 height 17
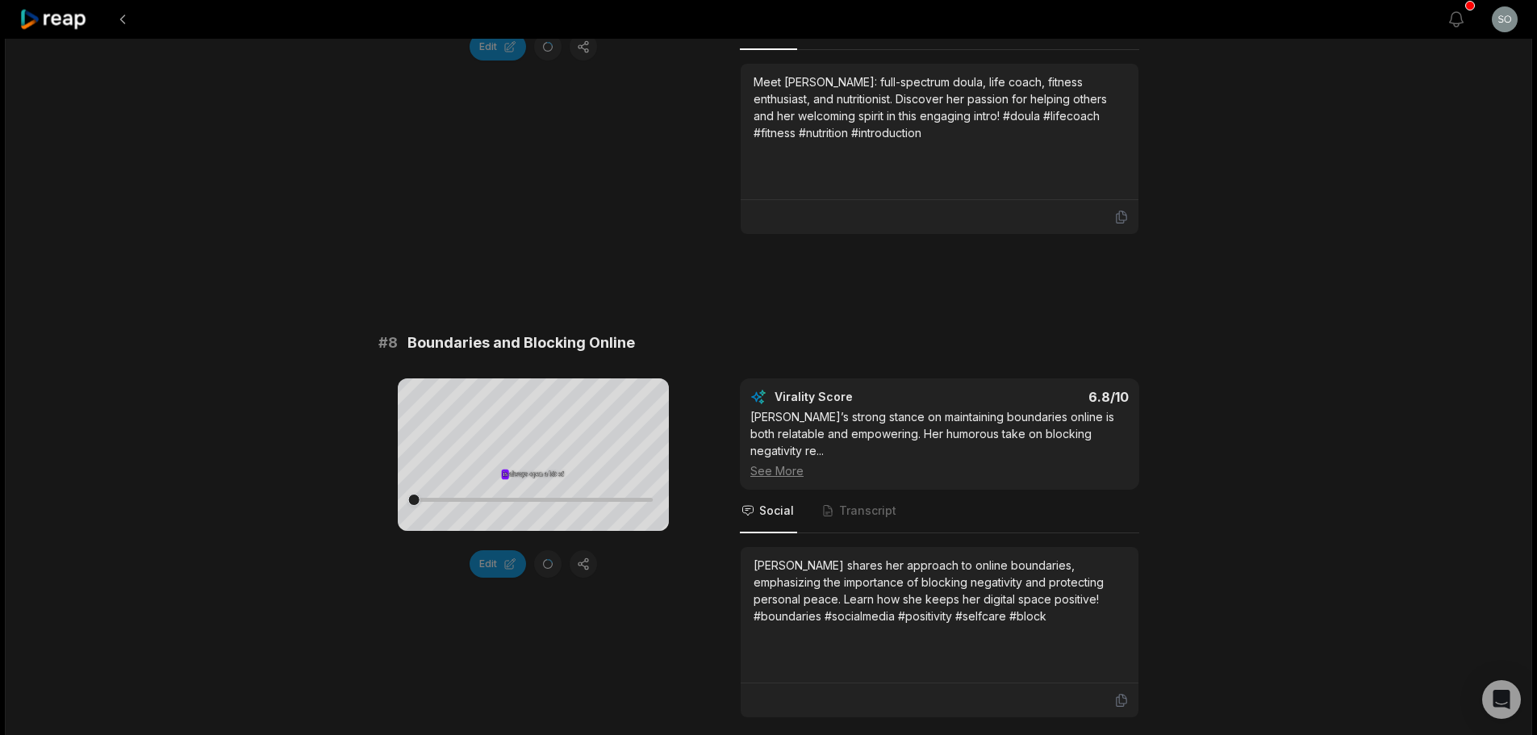
scroll to position [3550, 0]
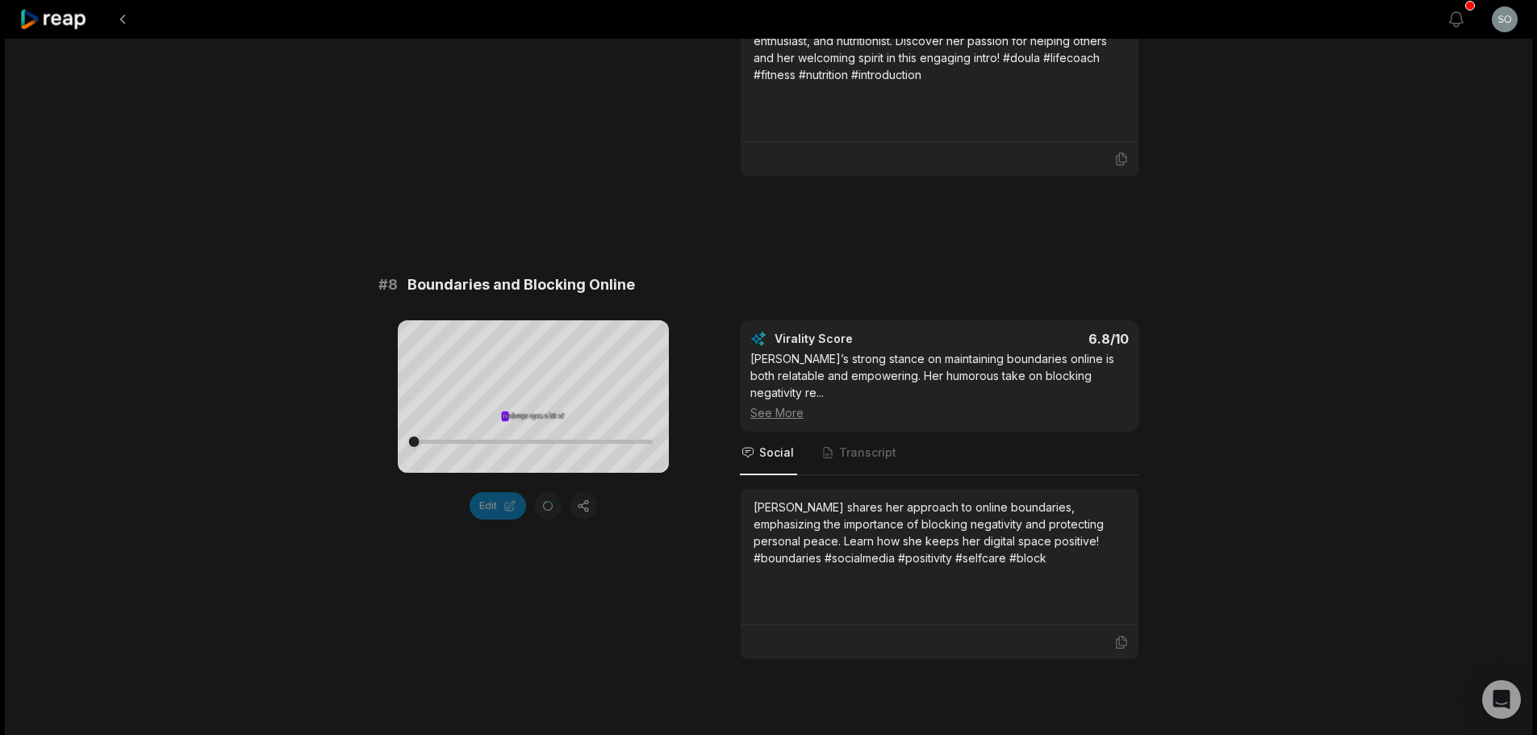
click at [783, 404] on div "See More" at bounding box center [939, 412] width 378 height 17
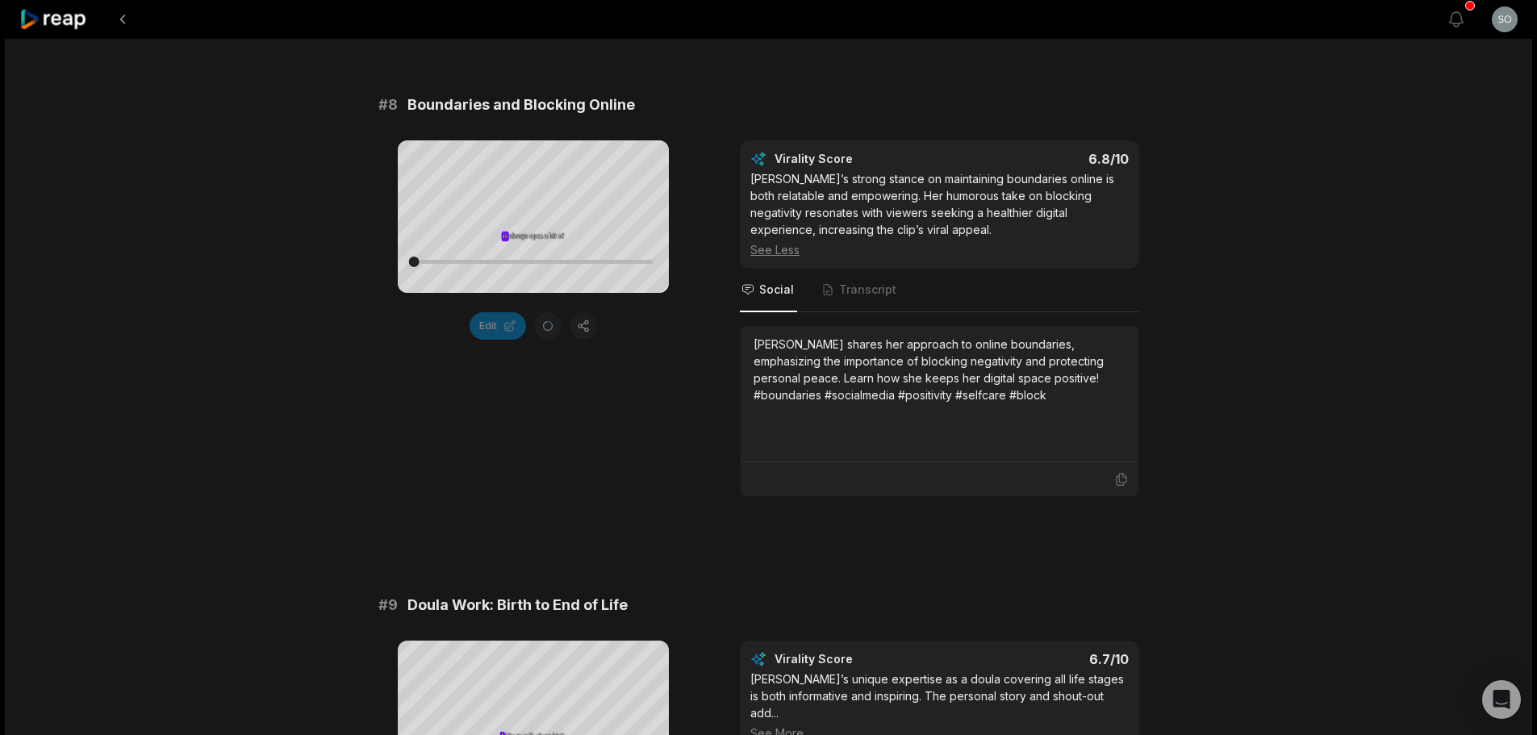
scroll to position [4034, 0]
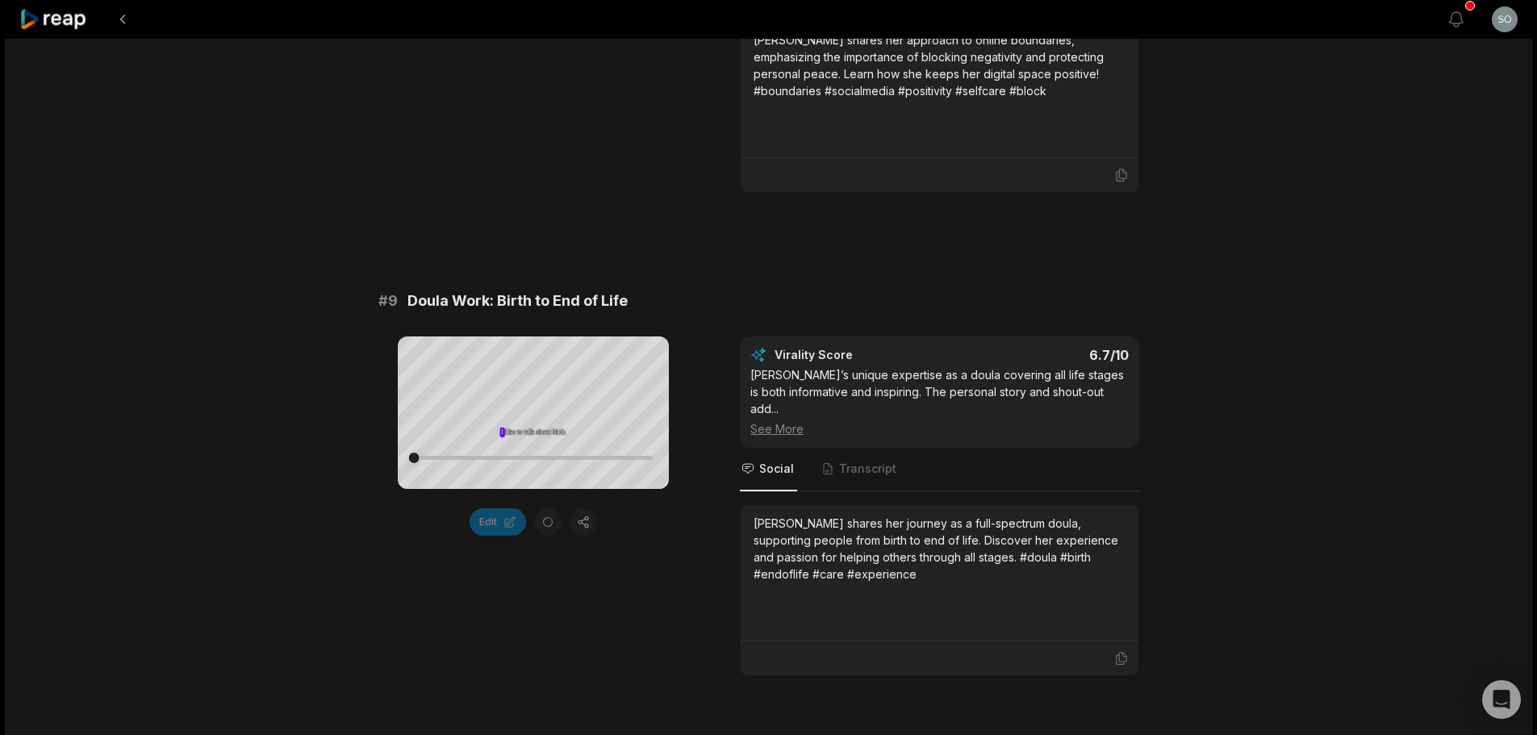
click at [779, 420] on div "See More" at bounding box center [939, 428] width 378 height 17
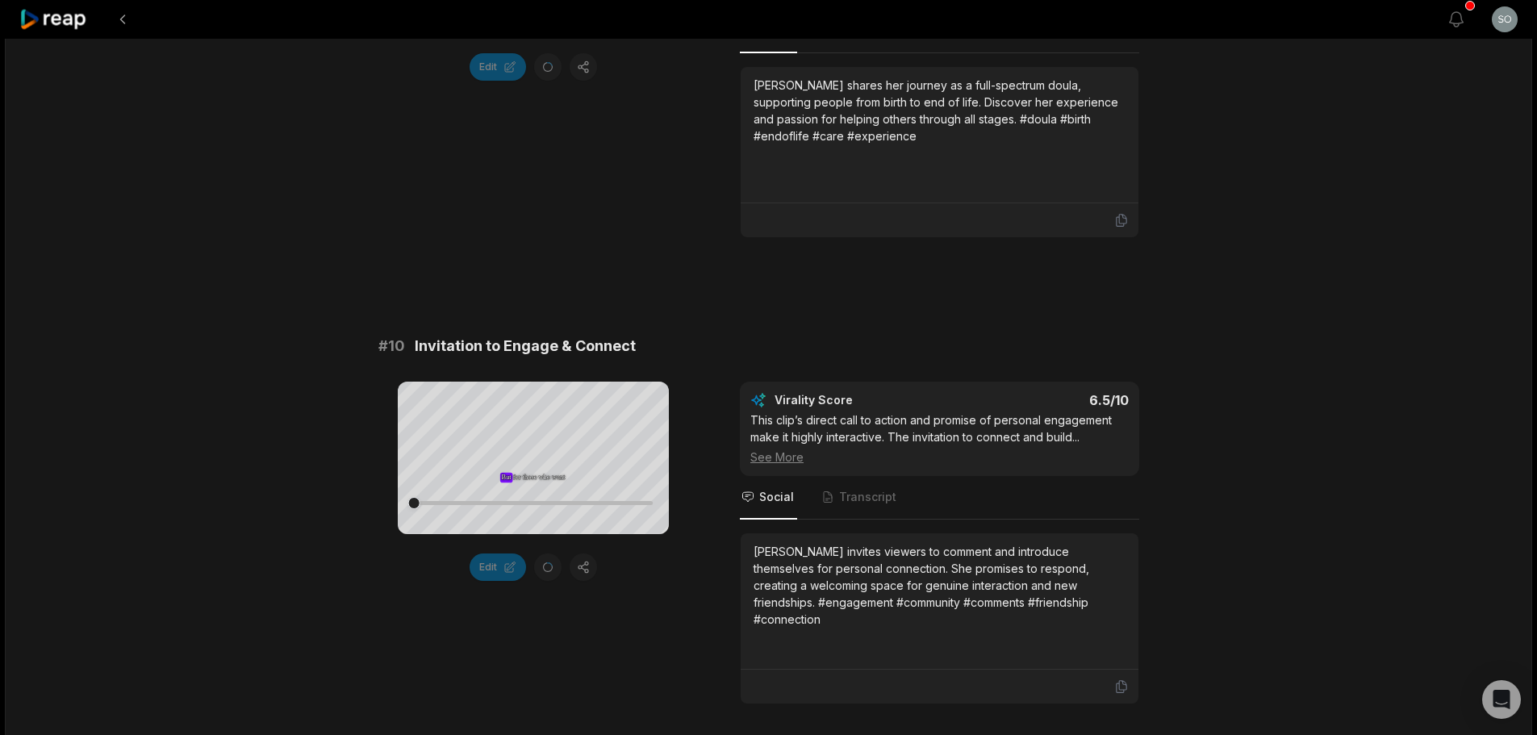
scroll to position [4518, 0]
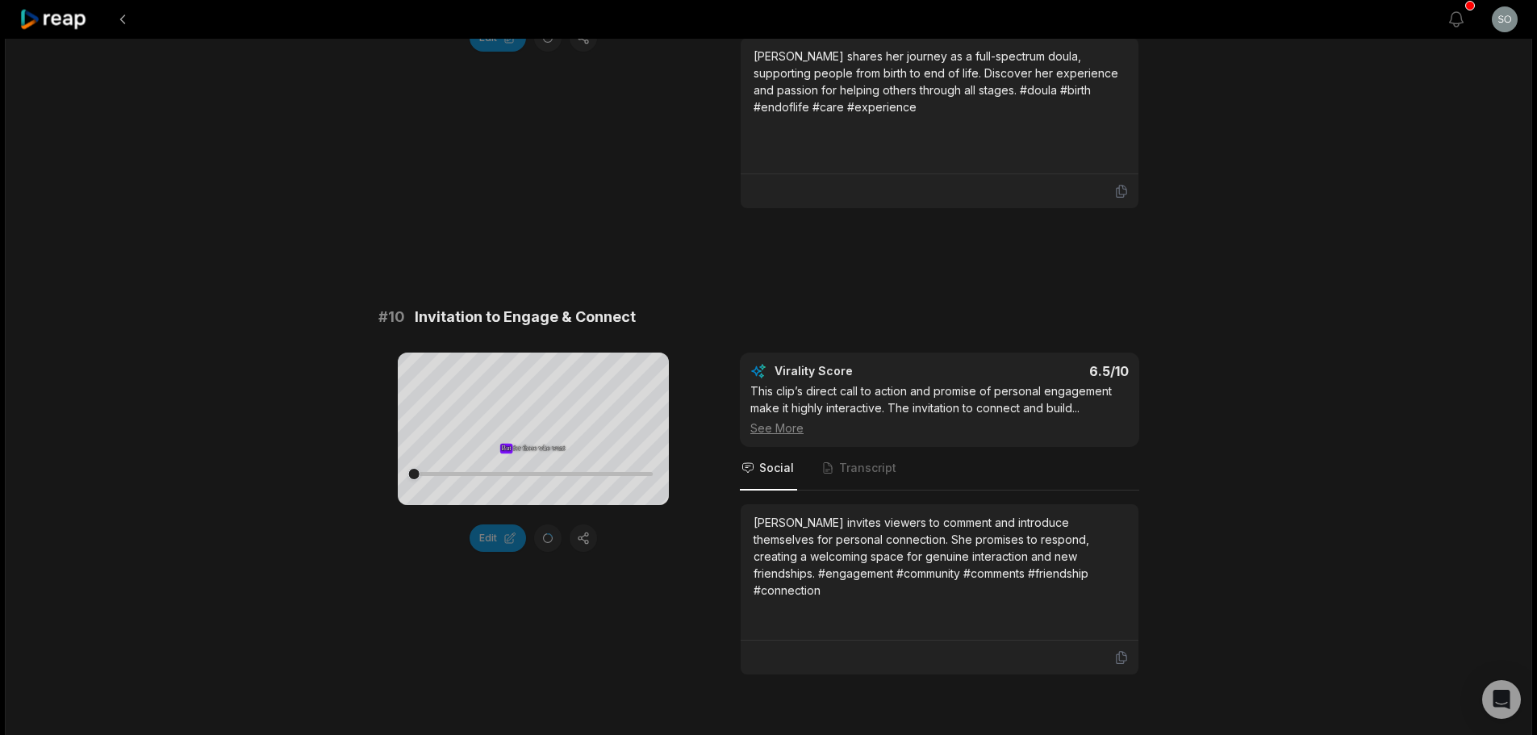
click at [791, 420] on div "See More" at bounding box center [939, 428] width 378 height 17
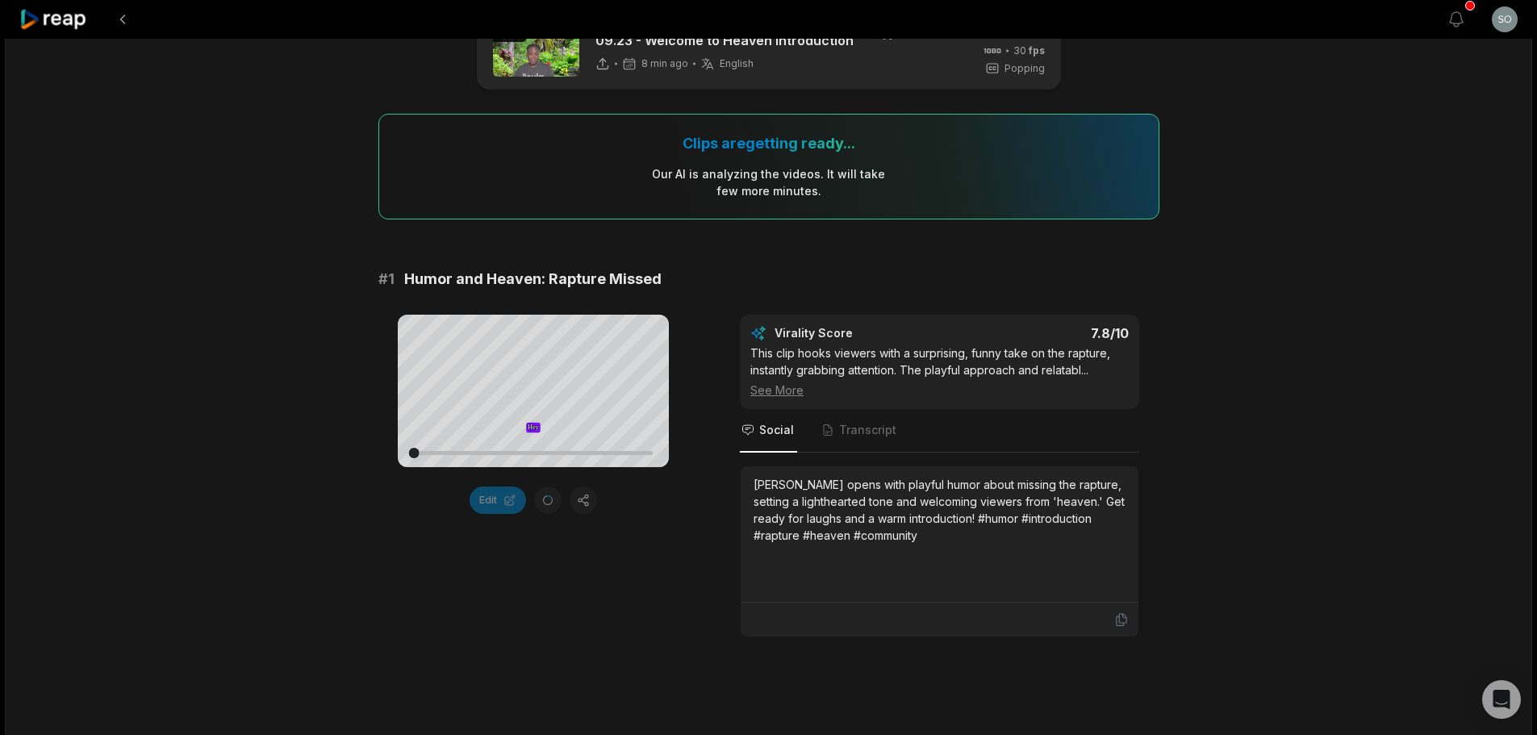
scroll to position [0, 0]
